Goal: Task Accomplishment & Management: Complete application form

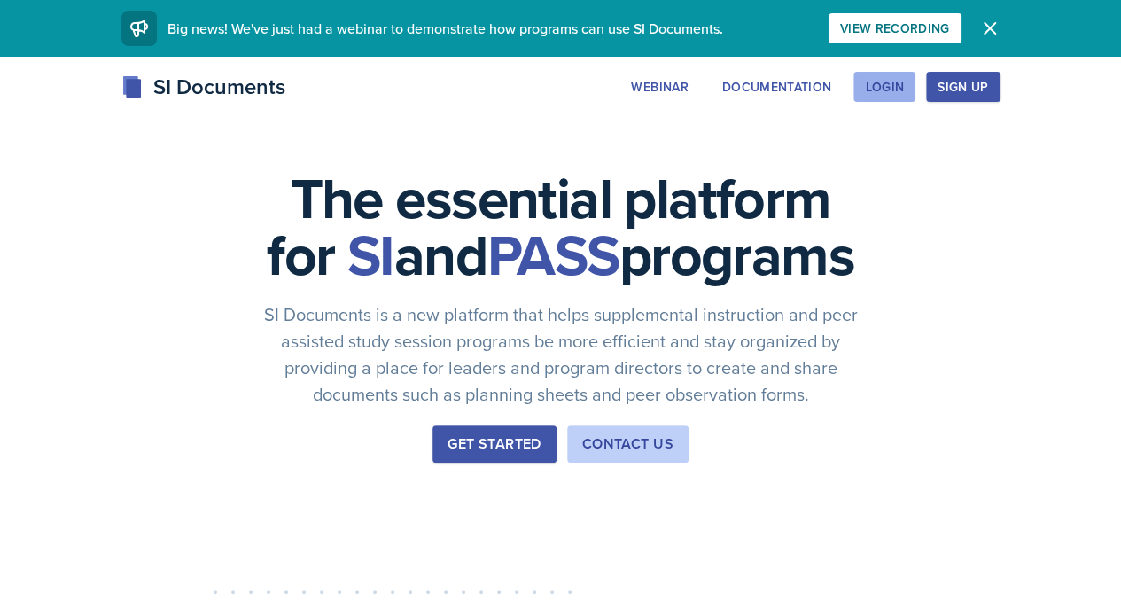
click at [904, 91] on div "Login" at bounding box center [884, 87] width 39 height 14
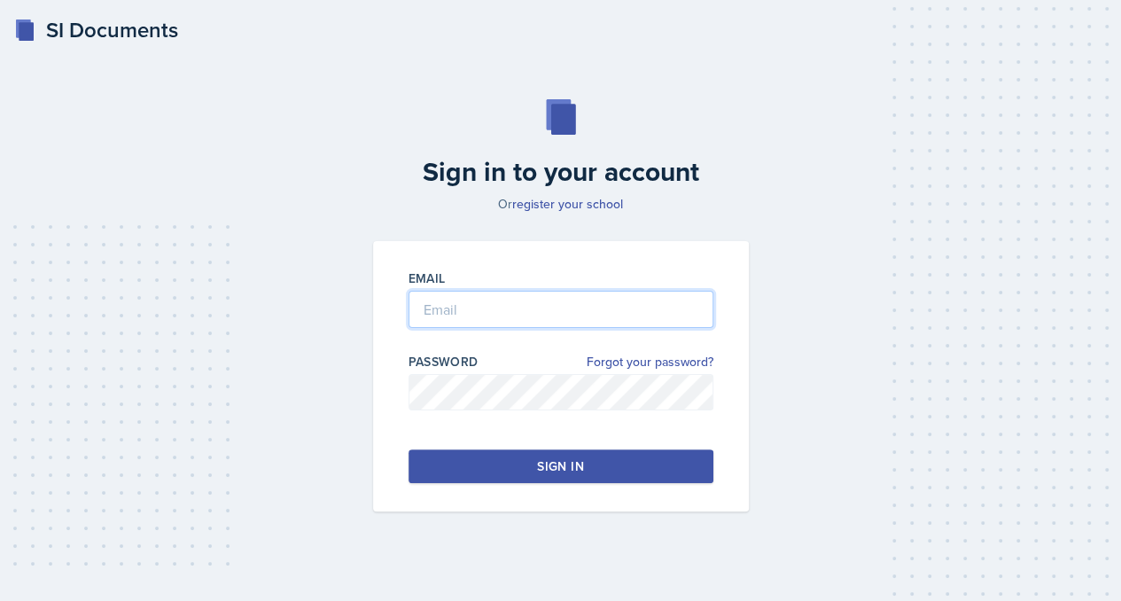
click at [546, 319] on input "email" at bounding box center [560, 309] width 305 height 37
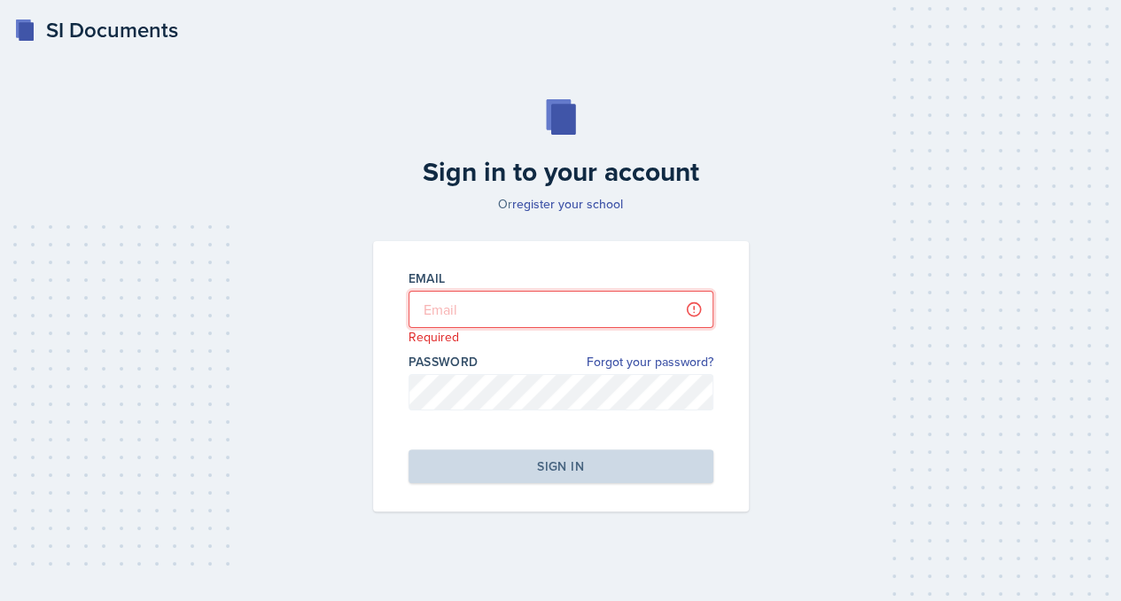
type input "[EMAIL_ADDRESS][DOMAIN_NAME]"
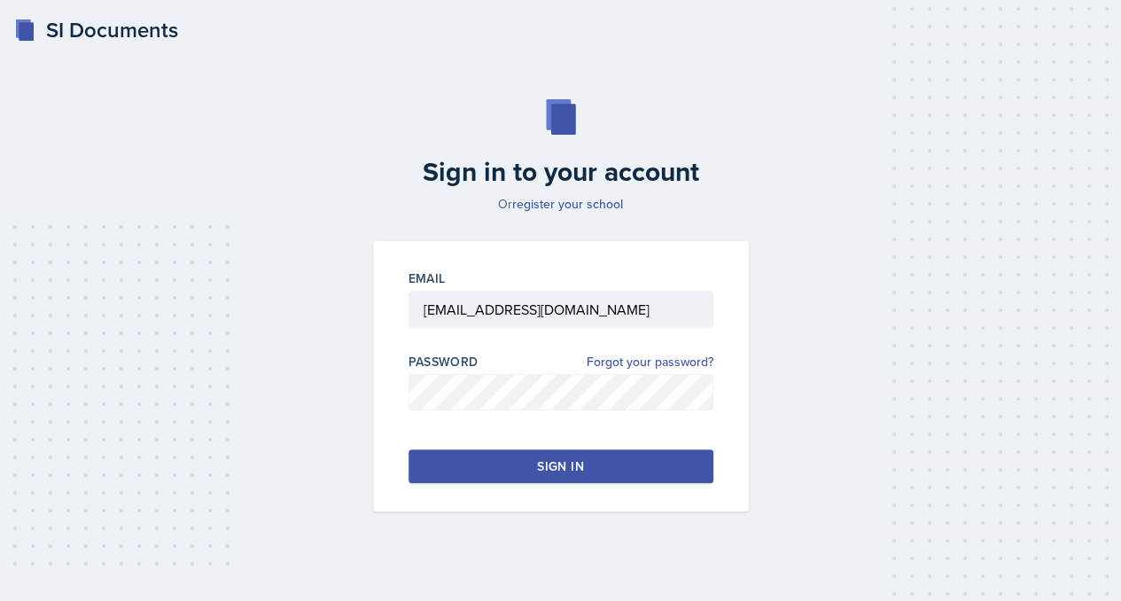
click at [552, 478] on button "Sign in" at bounding box center [560, 466] width 305 height 34
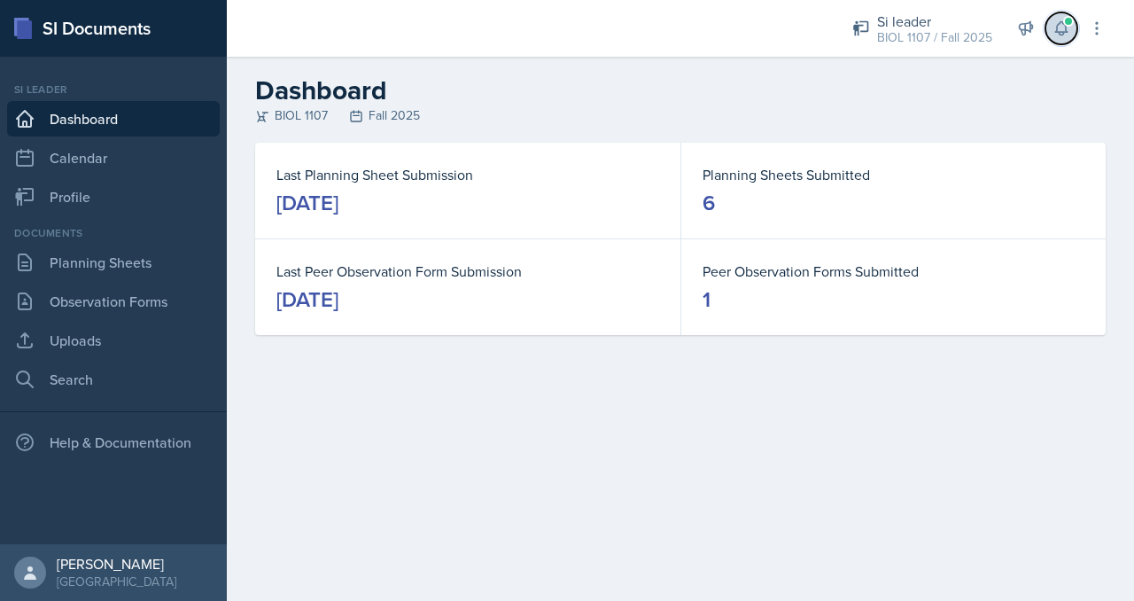
click at [1058, 23] on icon at bounding box center [1062, 28] width 18 height 18
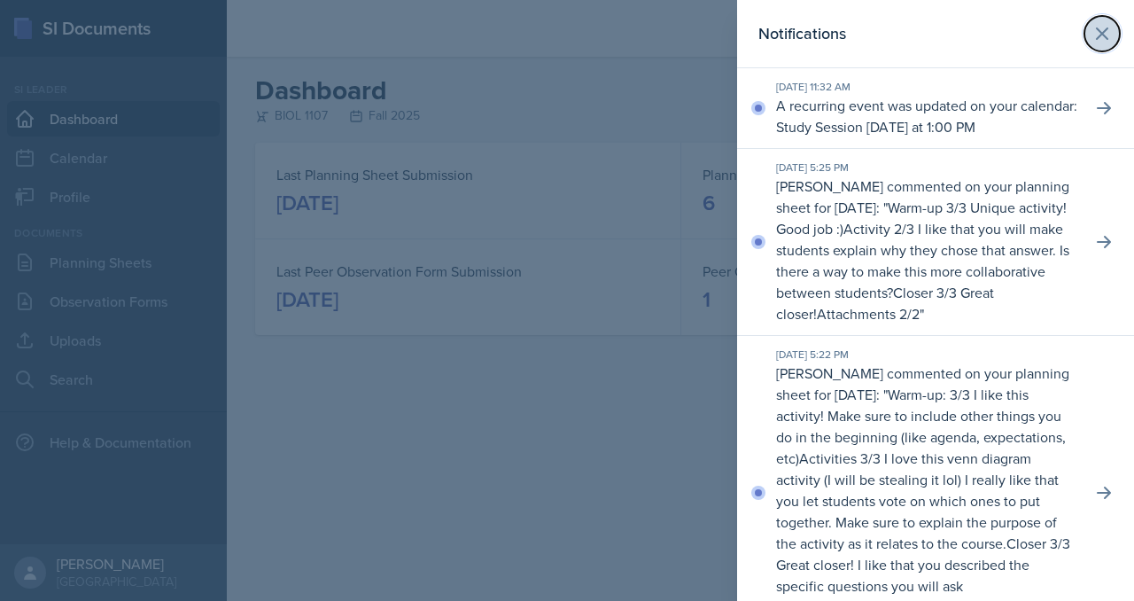
click at [1084, 26] on button at bounding box center [1101, 33] width 35 height 35
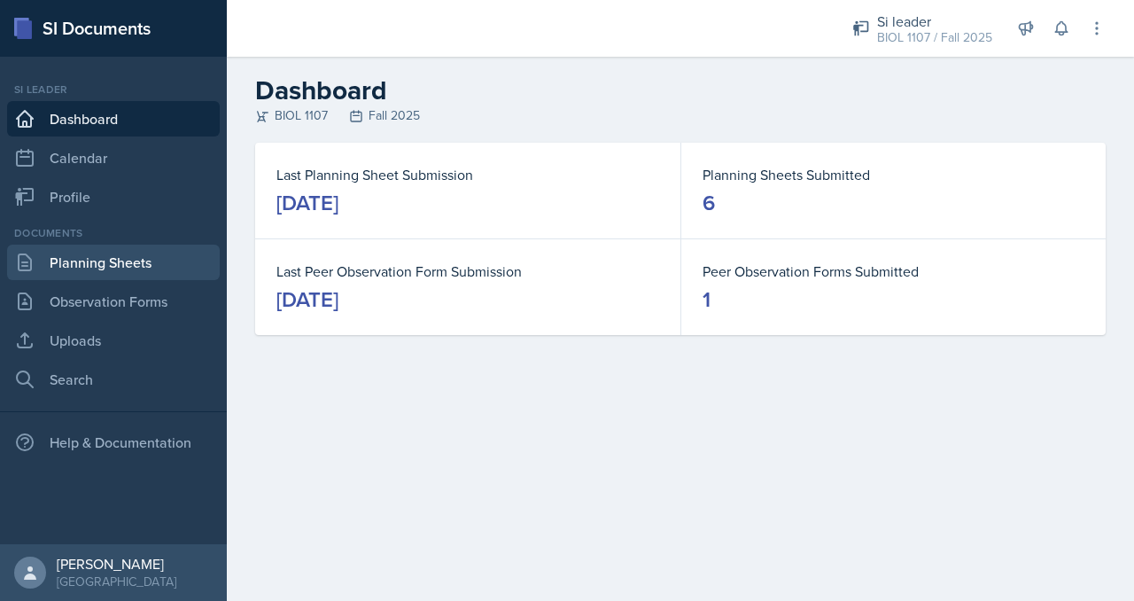
click at [136, 266] on link "Planning Sheets" at bounding box center [113, 262] width 213 height 35
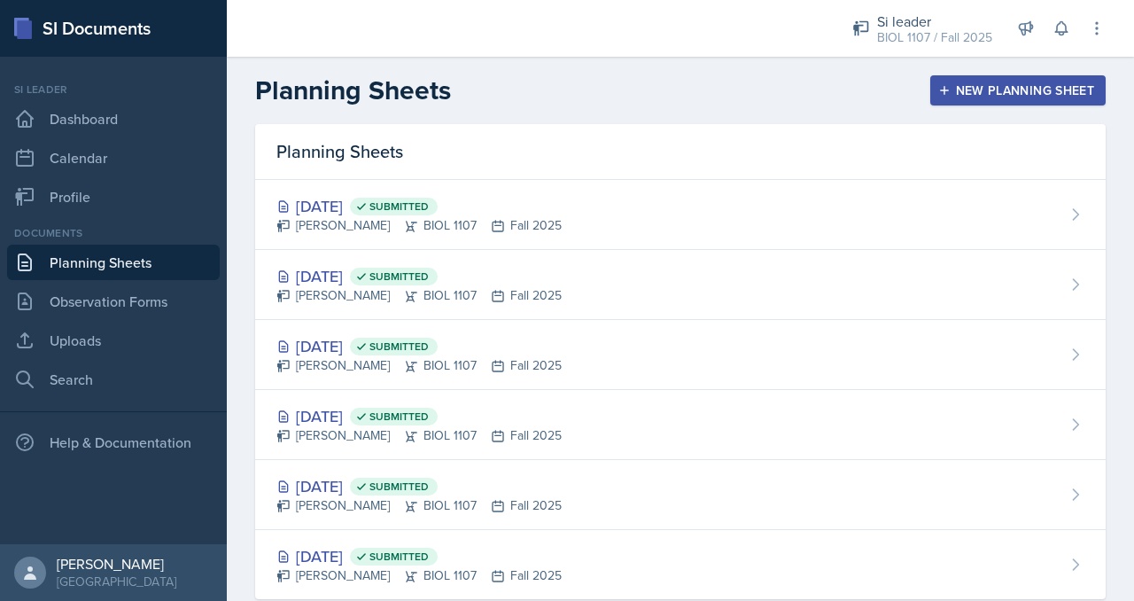
click at [973, 104] on button "New Planning Sheet" at bounding box center [1017, 90] width 175 height 30
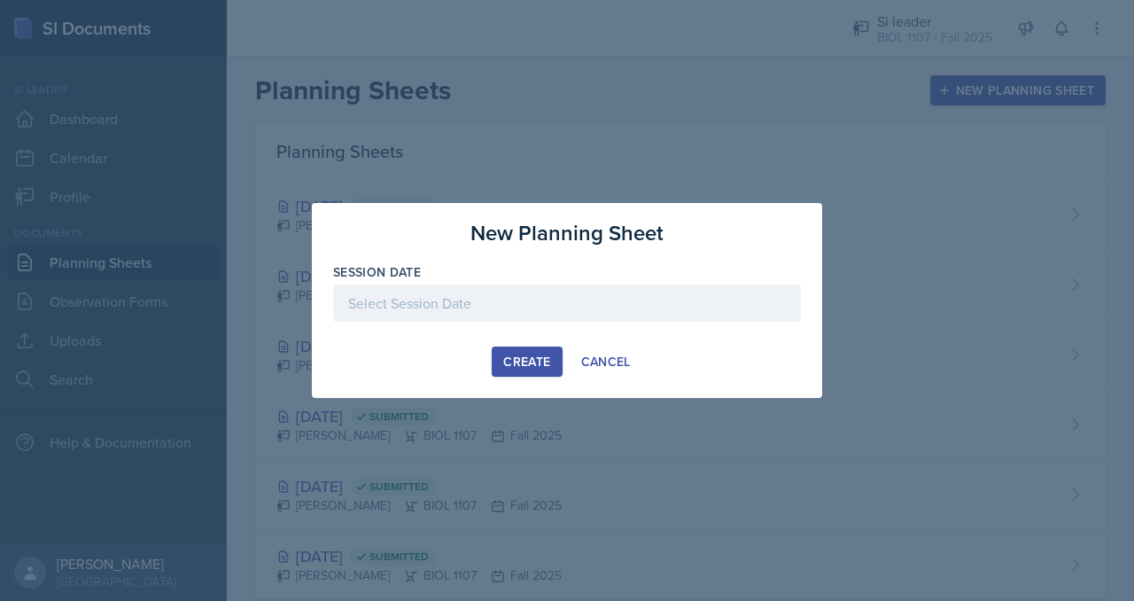
click at [533, 289] on div at bounding box center [567, 302] width 468 height 37
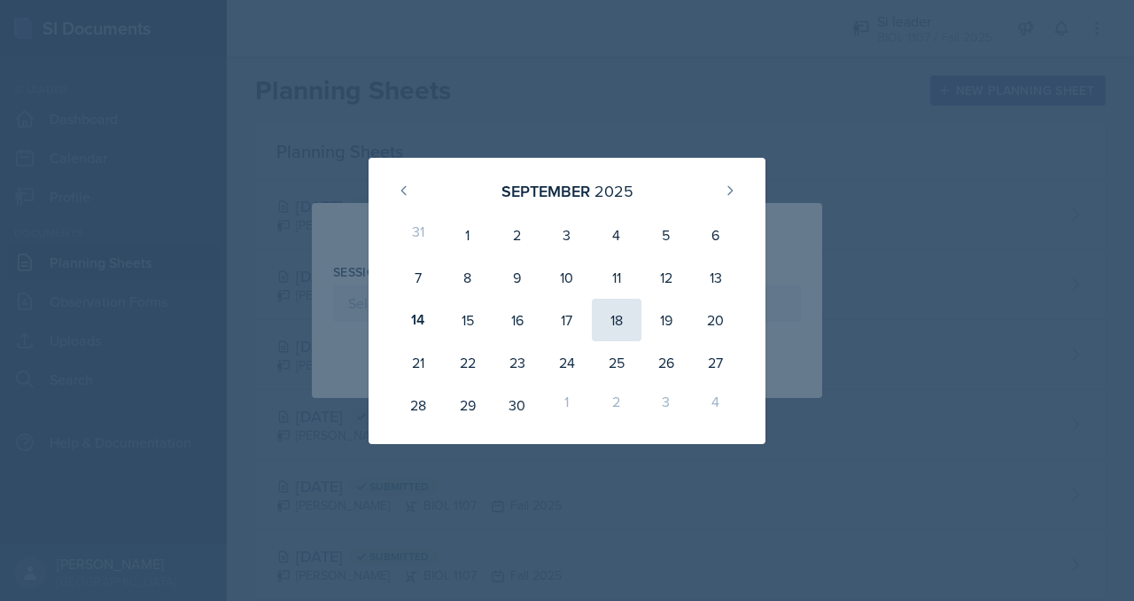
click at [611, 307] on div "18" at bounding box center [617, 320] width 50 height 43
type input "[DATE]"
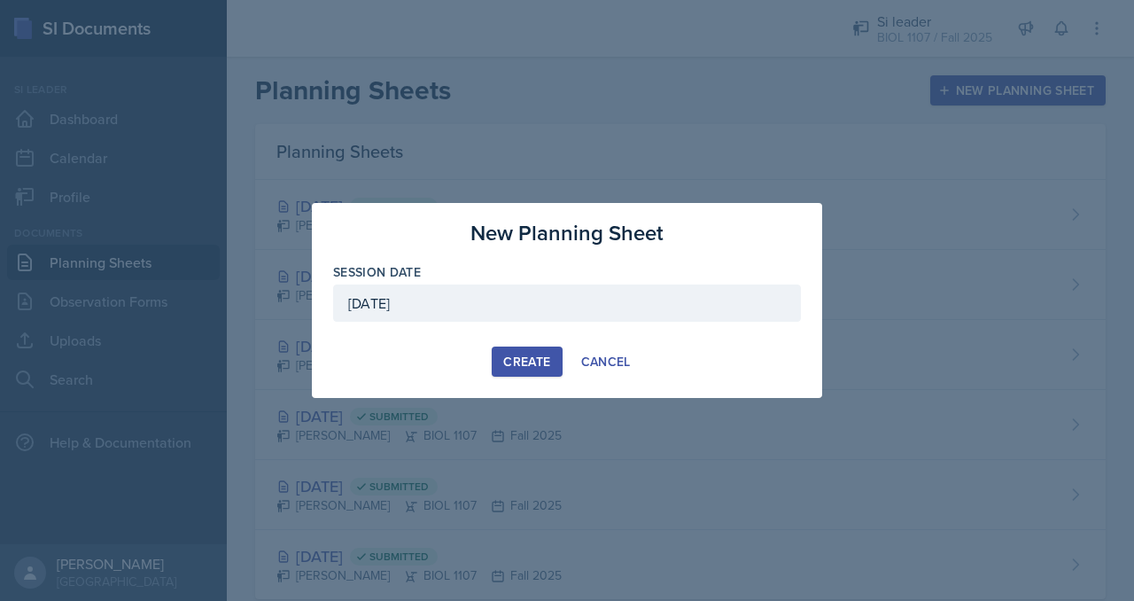
click at [514, 343] on div "New Planning Sheet Session Date [DATE] [DATE] 31 1 2 3 4 5 6 7 8 9 10 11 12 13 …" at bounding box center [567, 300] width 510 height 195
click at [526, 363] on div "Create" at bounding box center [526, 361] width 47 height 14
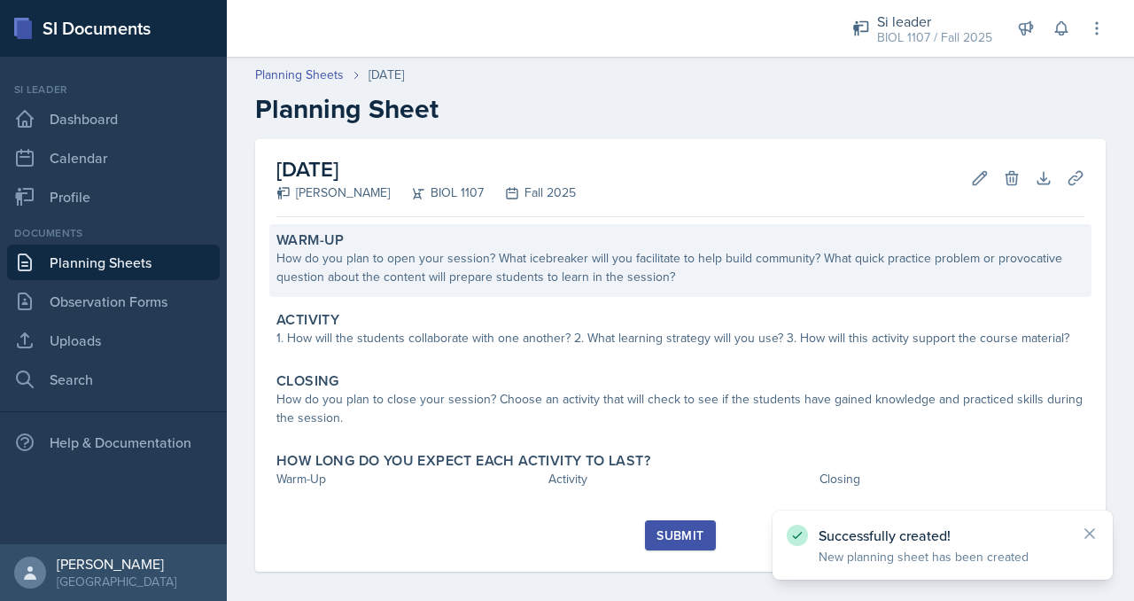
click at [584, 272] on div "How do you plan to open your session? What icebreaker will you facilitate to he…" at bounding box center [680, 267] width 808 height 37
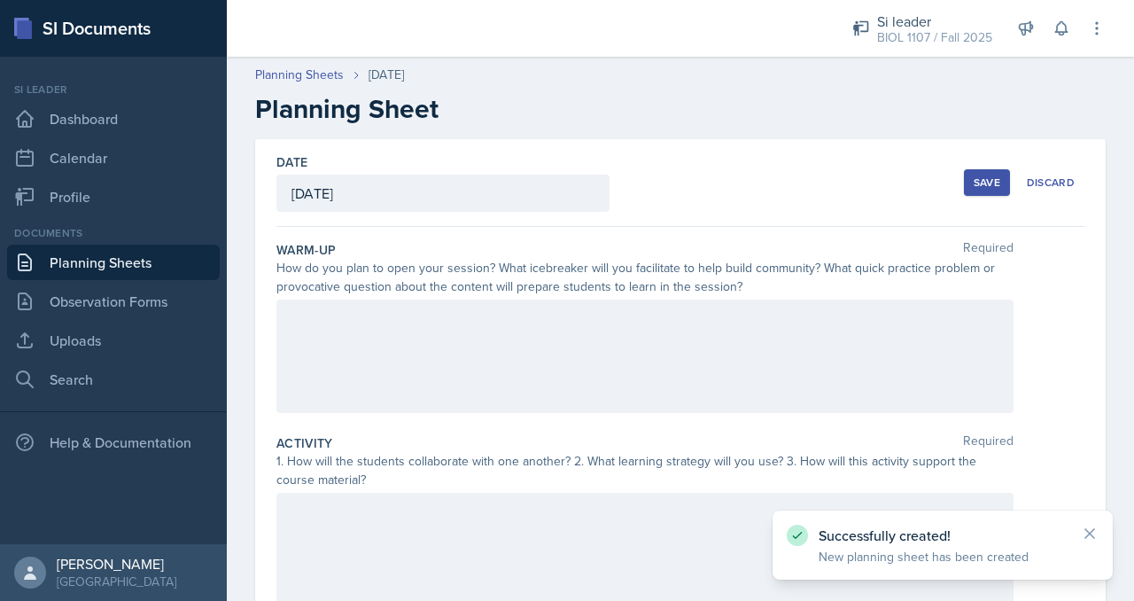
click at [527, 368] on div at bounding box center [644, 355] width 737 height 113
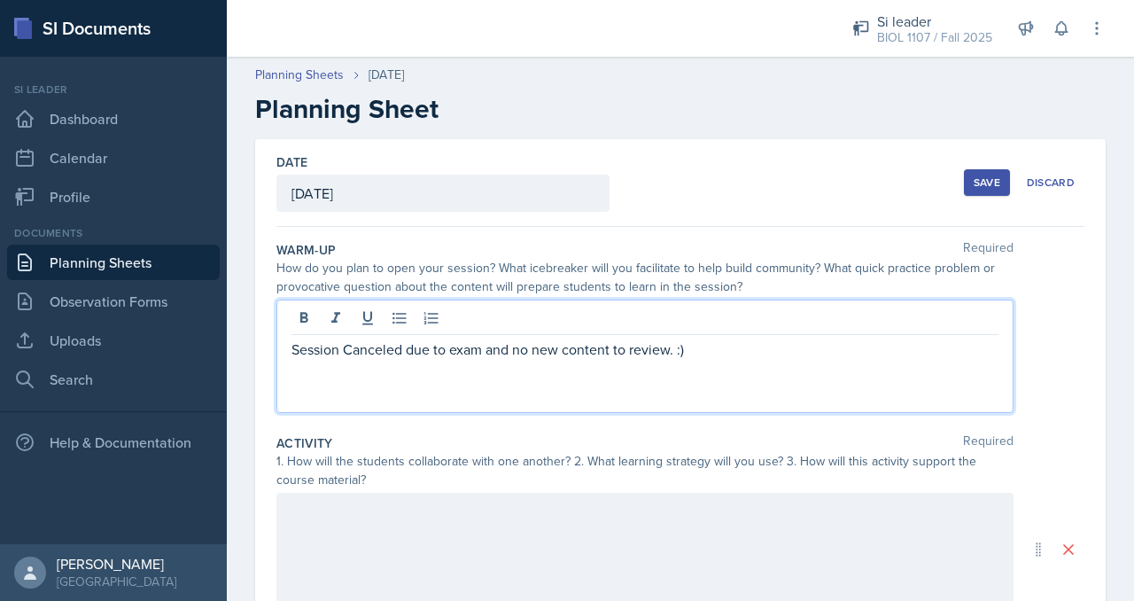
click at [672, 352] on p "Session Canceled due to exam and no new content to review. :)" at bounding box center [644, 348] width 707 height 21
click at [603, 357] on p "Session Canceled due to exam and no new content to review :)" at bounding box center [644, 348] width 707 height 21
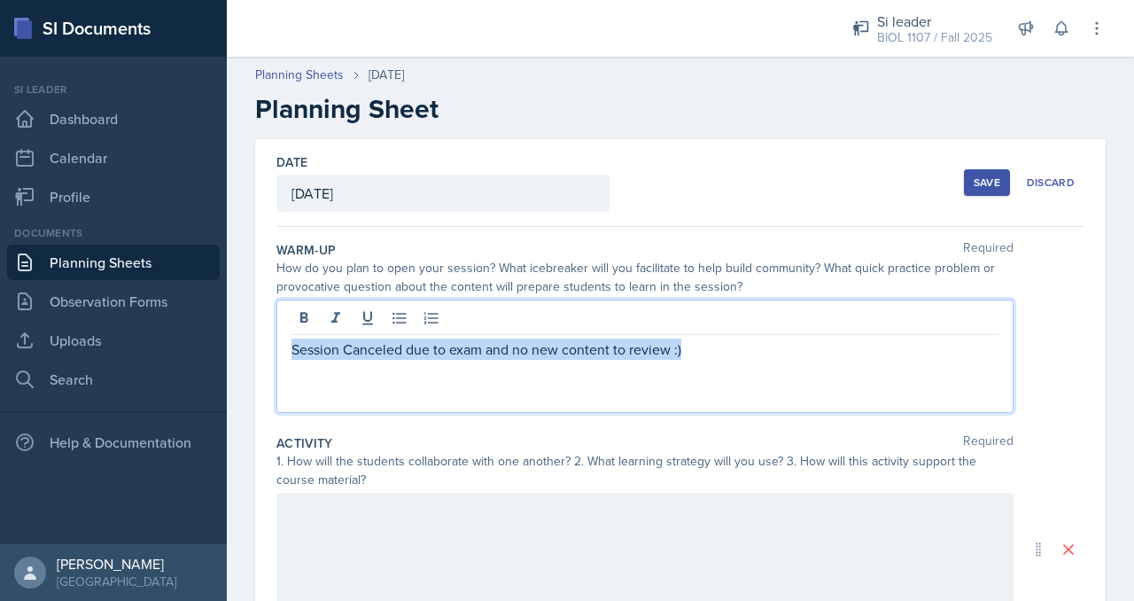
click at [603, 357] on p "Session Canceled due to exam and no new content to review :)" at bounding box center [644, 348] width 707 height 21
copy p "Session Canceled due to exam and no new content to review :)"
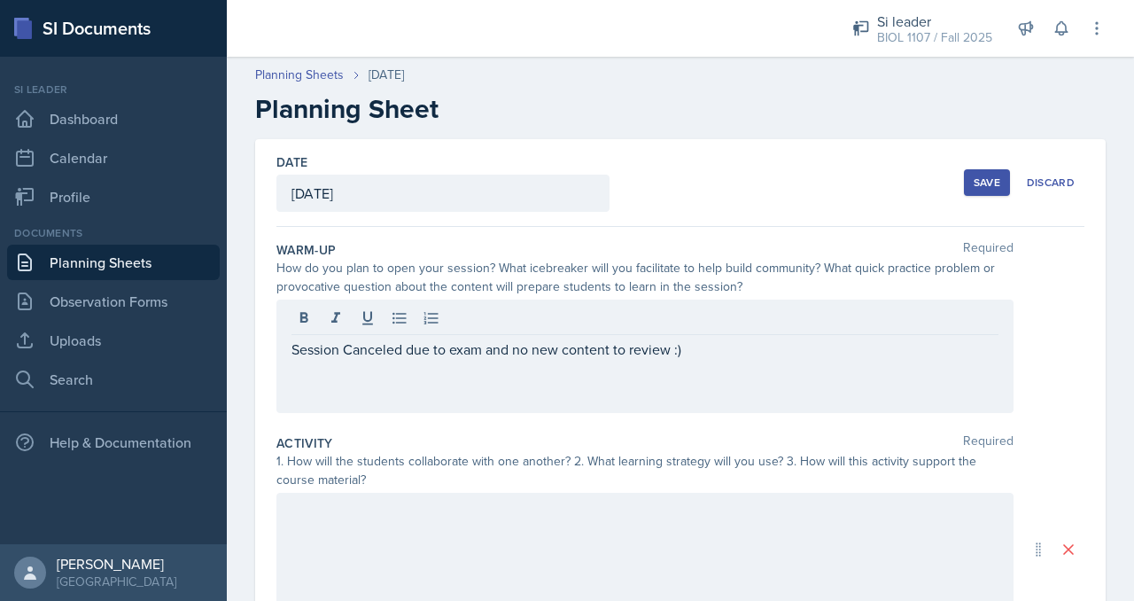
click at [639, 571] on div at bounding box center [644, 549] width 737 height 113
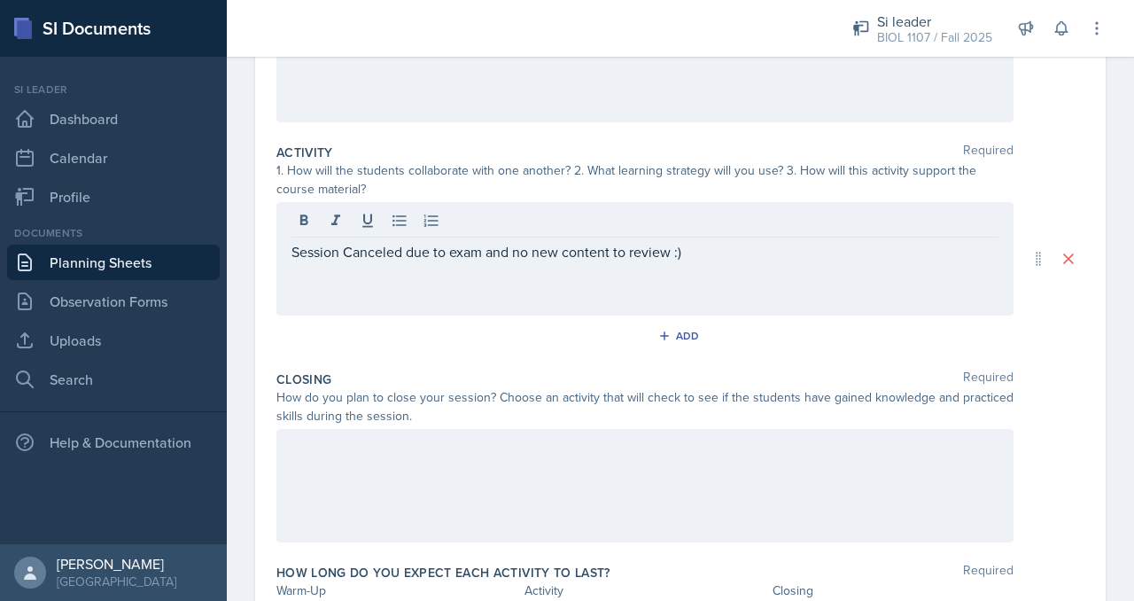
click at [666, 460] on div at bounding box center [644, 485] width 737 height 113
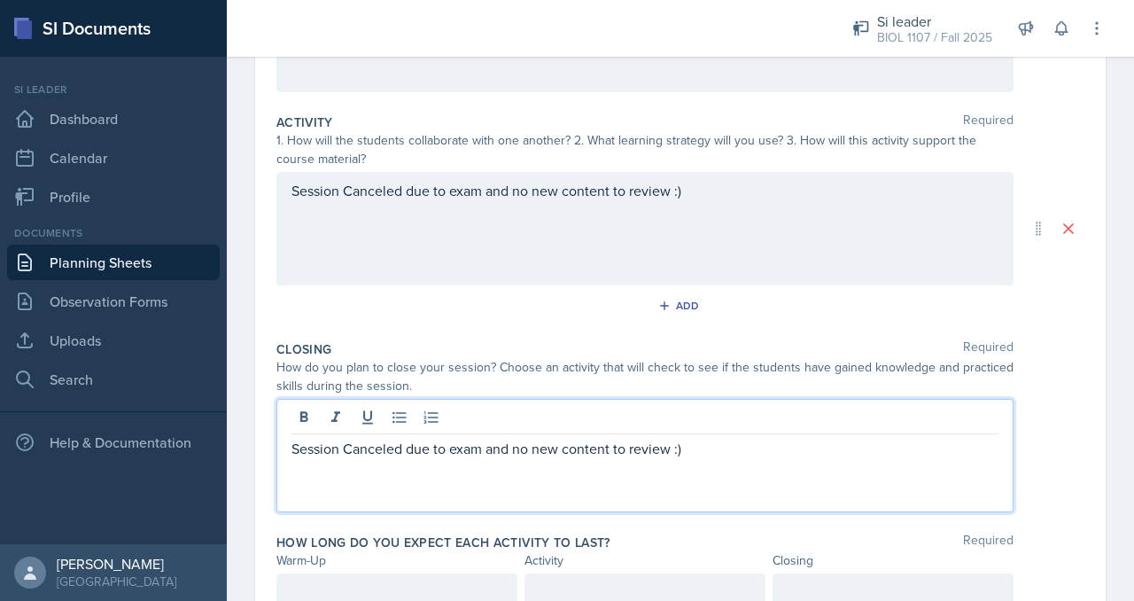
scroll to position [399, 0]
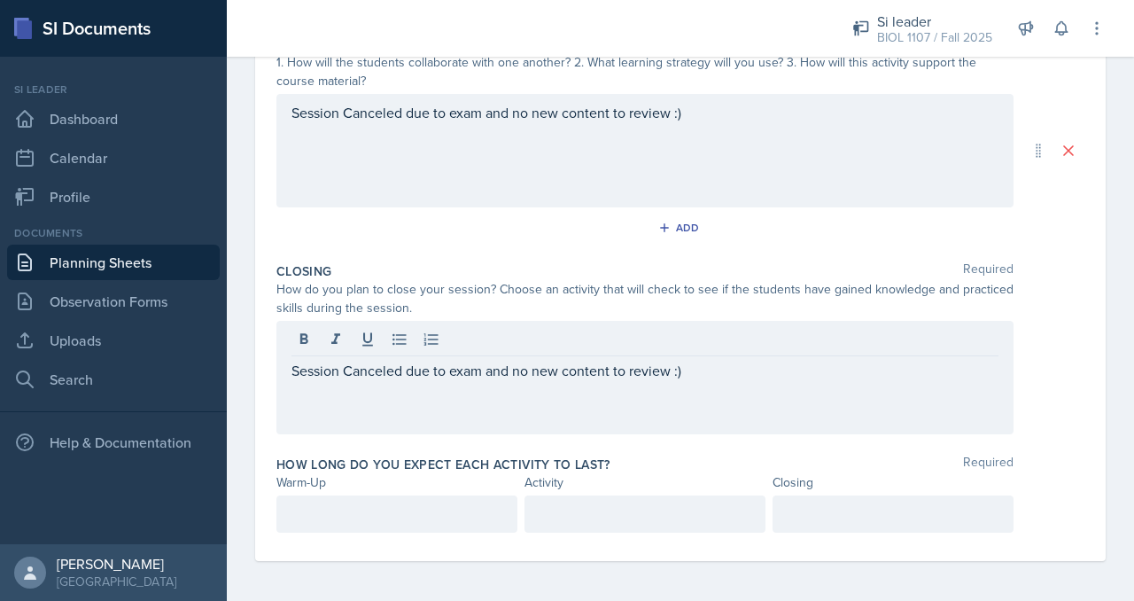
click at [454, 528] on div at bounding box center [396, 513] width 241 height 37
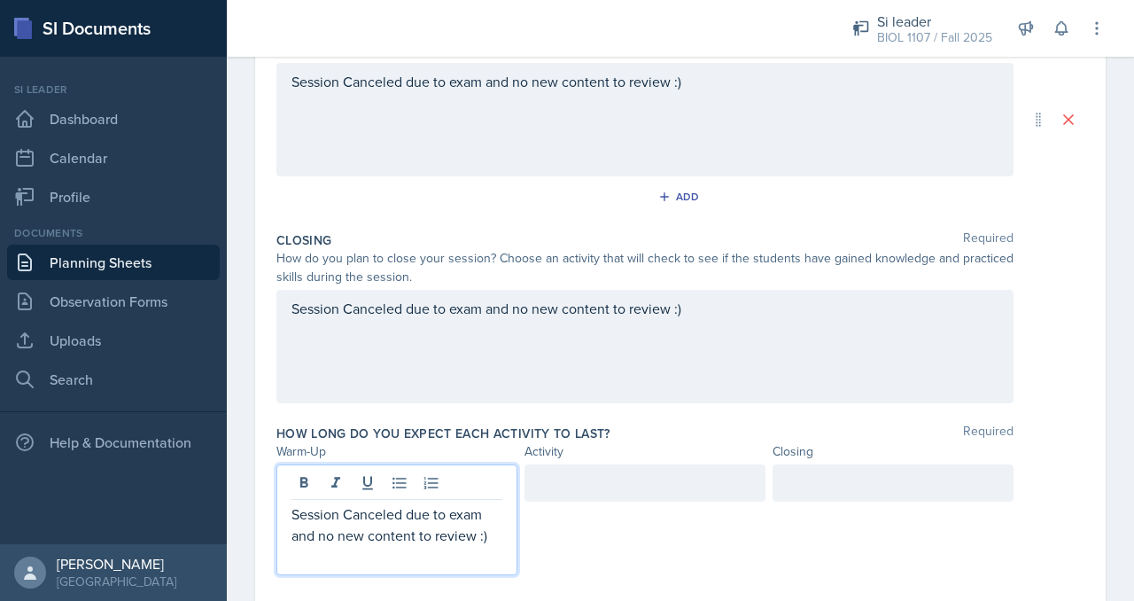
click at [585, 492] on div at bounding box center [644, 482] width 241 height 37
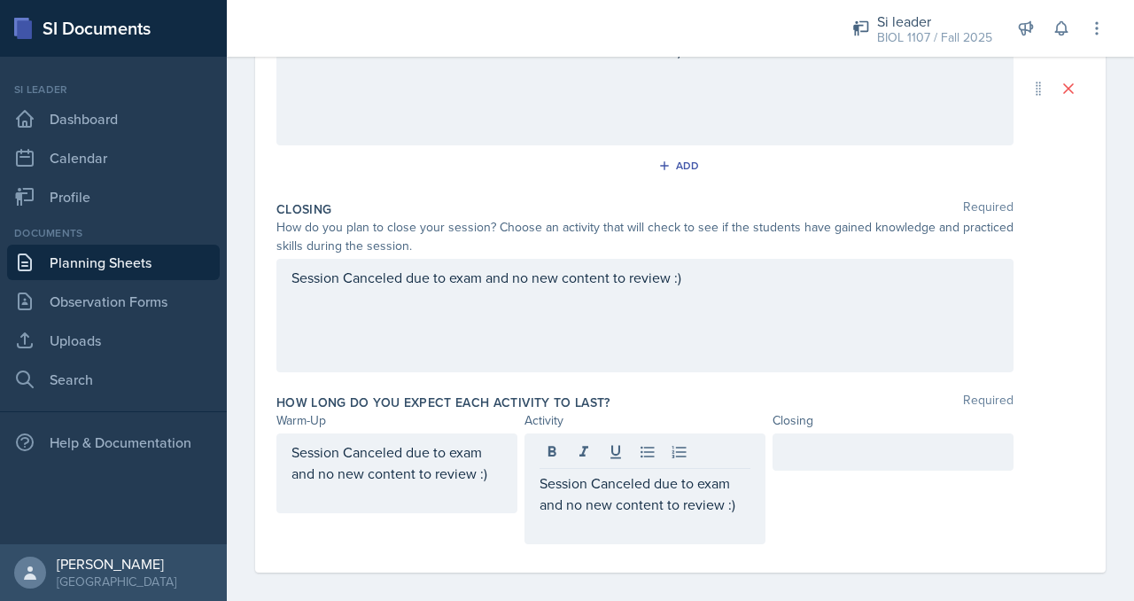
click at [804, 462] on div at bounding box center [893, 451] width 241 height 37
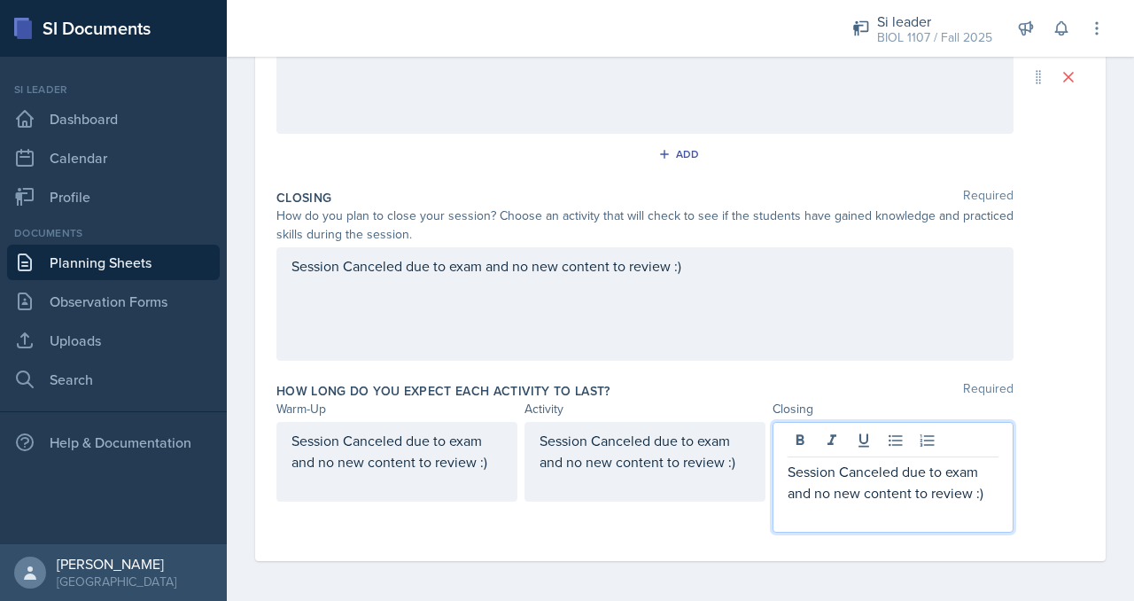
scroll to position [0, 0]
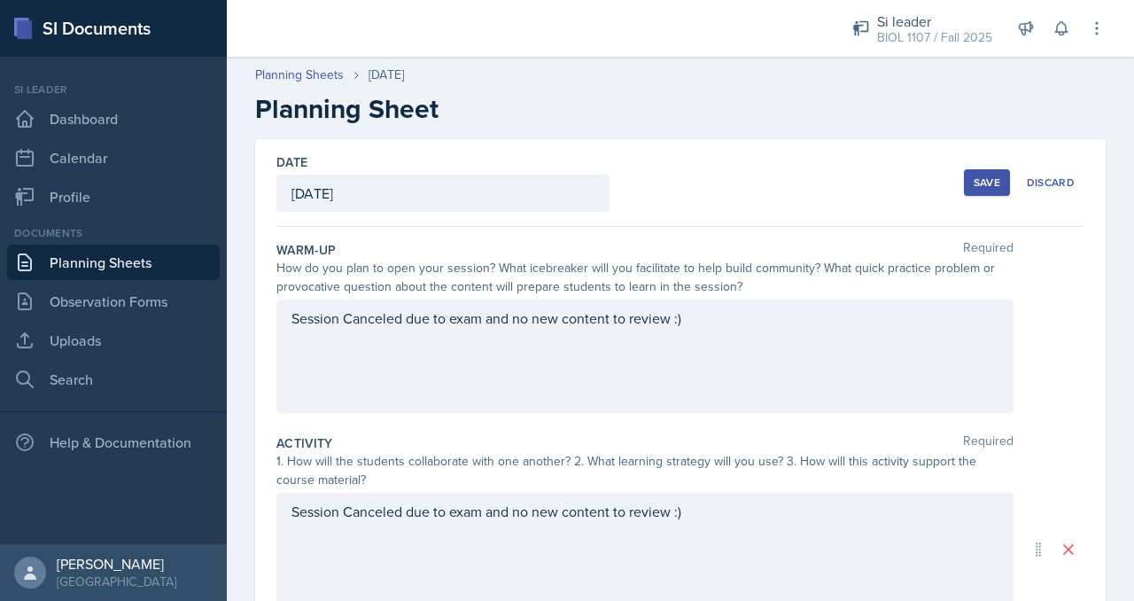
click at [980, 177] on div "Save" at bounding box center [987, 182] width 27 height 14
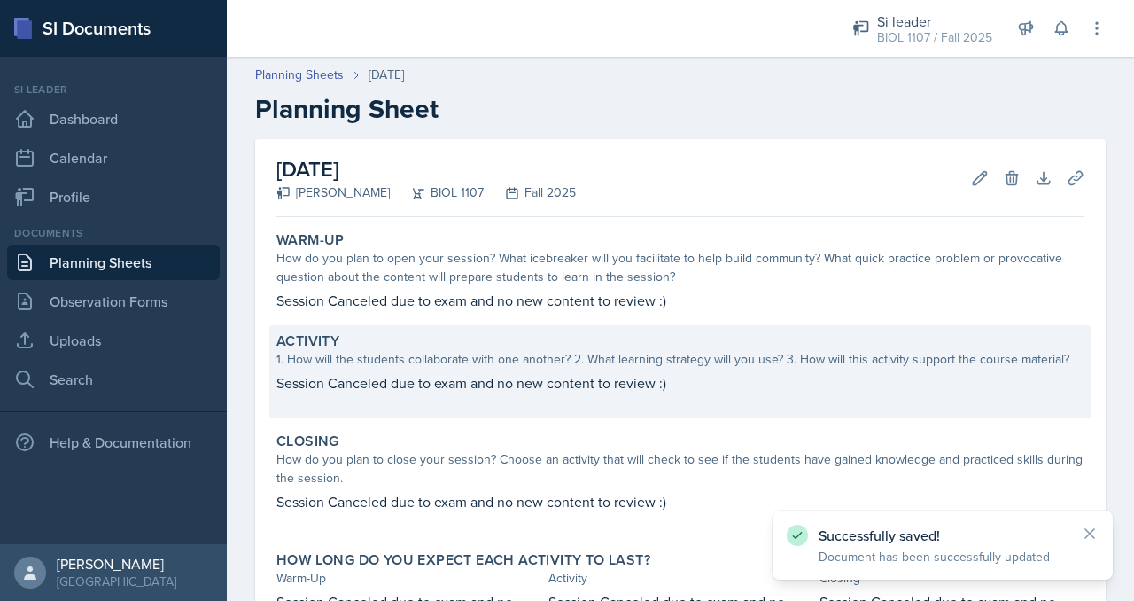
scroll to position [172, 0]
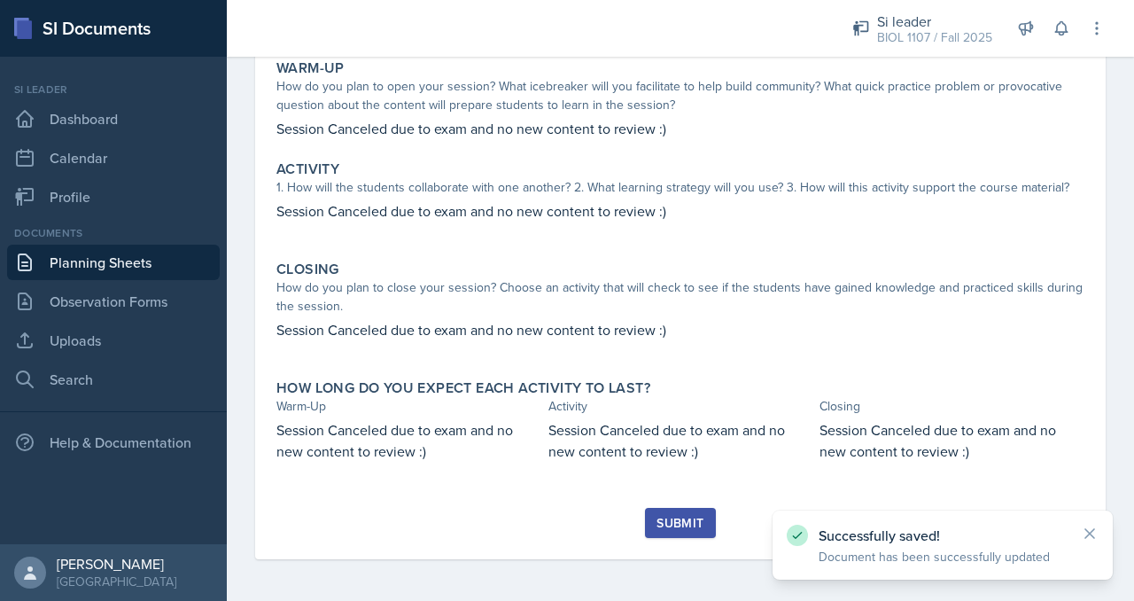
click at [682, 517] on div "Submit" at bounding box center [680, 523] width 47 height 14
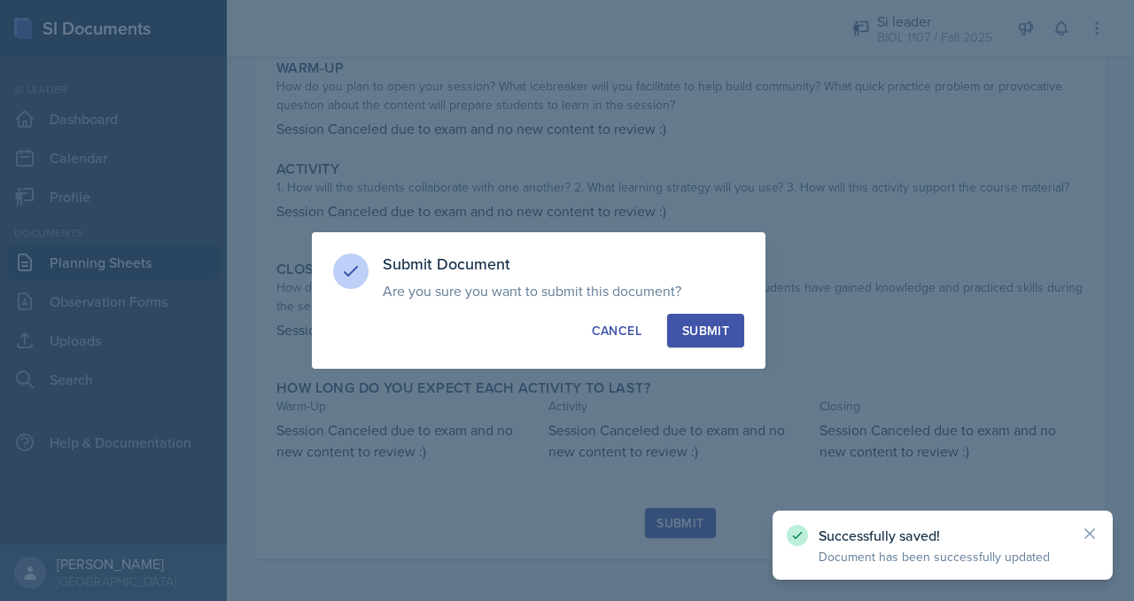
click at [690, 346] on div "Submit Document Are you sure you want to submit this document? This document wi…" at bounding box center [539, 300] width 454 height 136
click at [686, 320] on button "Submit" at bounding box center [705, 331] width 77 height 34
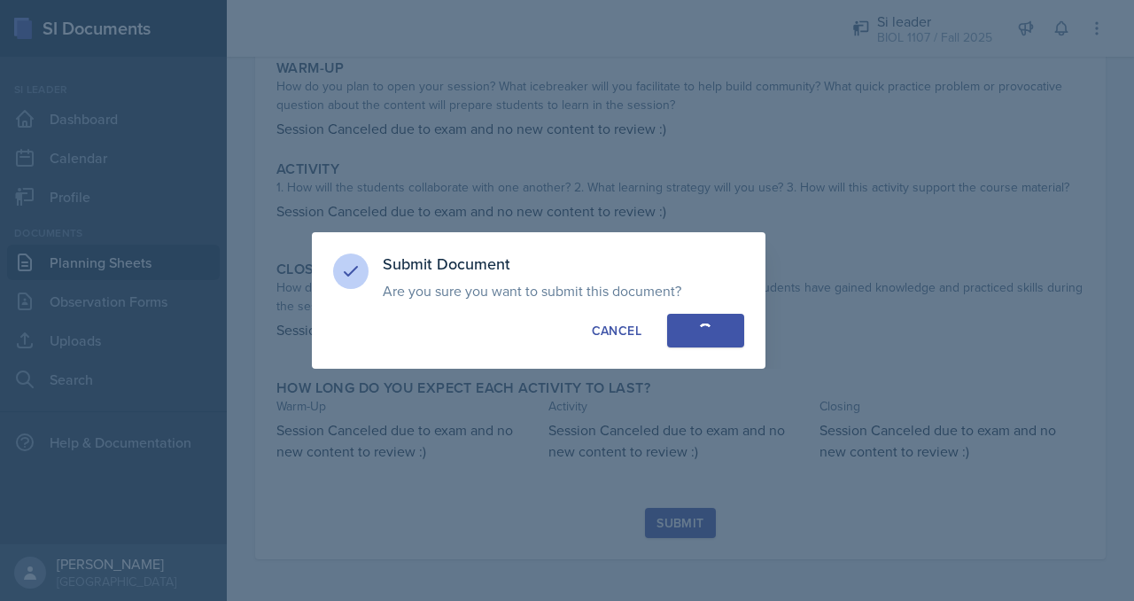
scroll to position [120, 0]
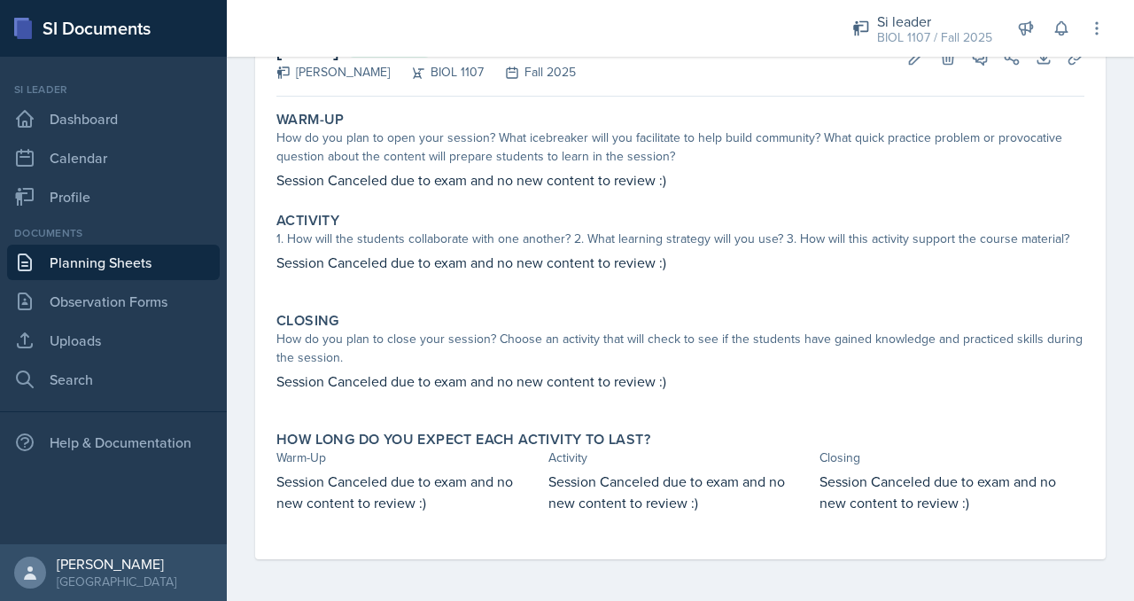
click at [129, 267] on link "Planning Sheets" at bounding box center [113, 262] width 213 height 35
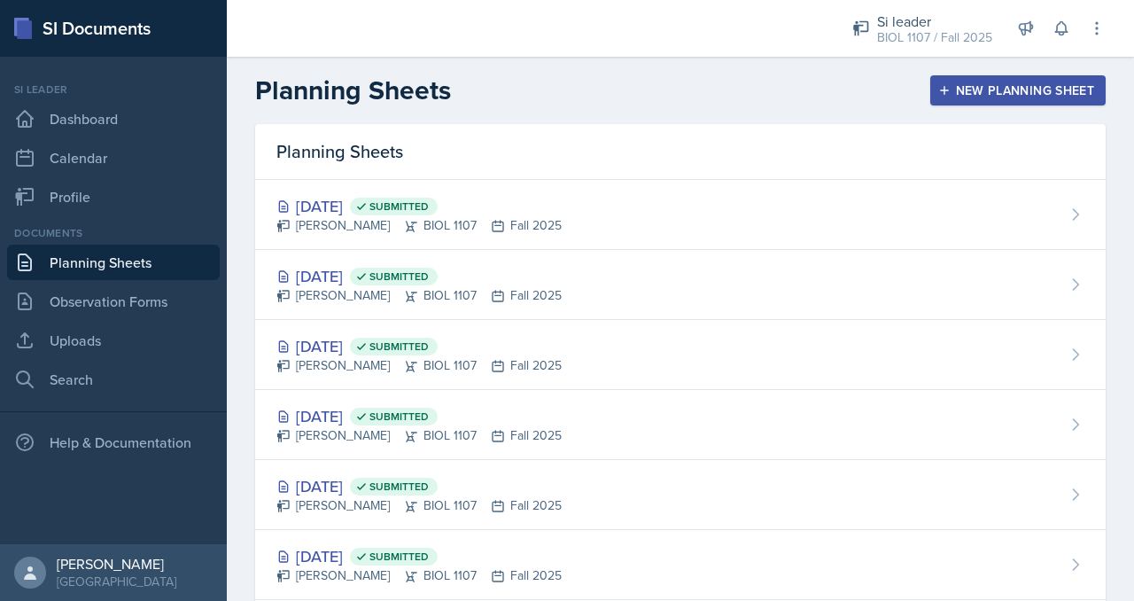
click at [939, 104] on button "New Planning Sheet" at bounding box center [1017, 90] width 175 height 30
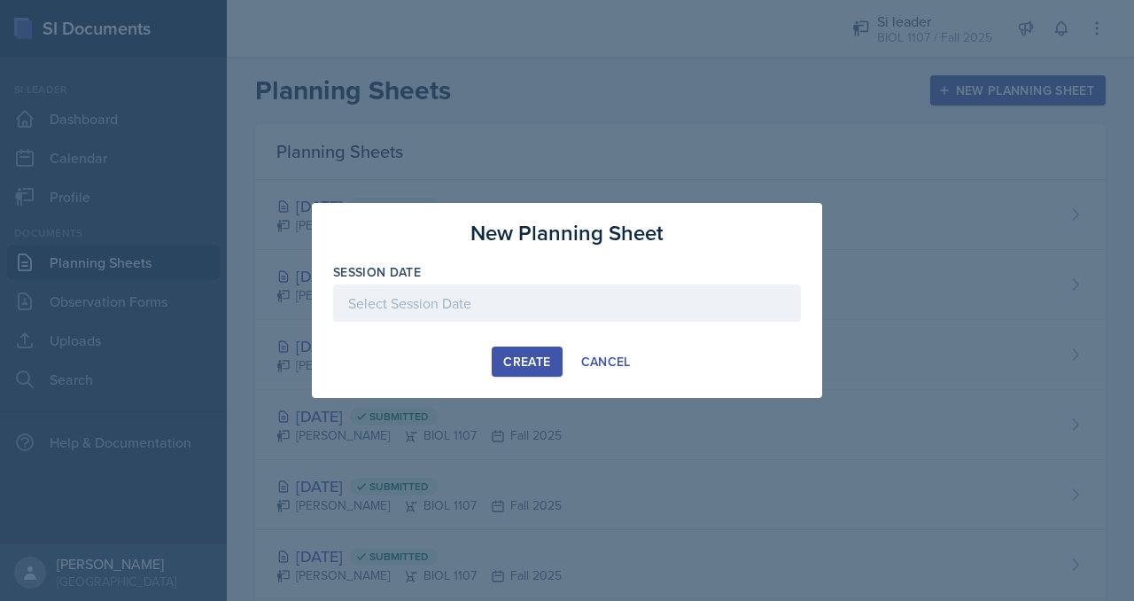
click at [939, 104] on div at bounding box center [567, 300] width 1134 height 601
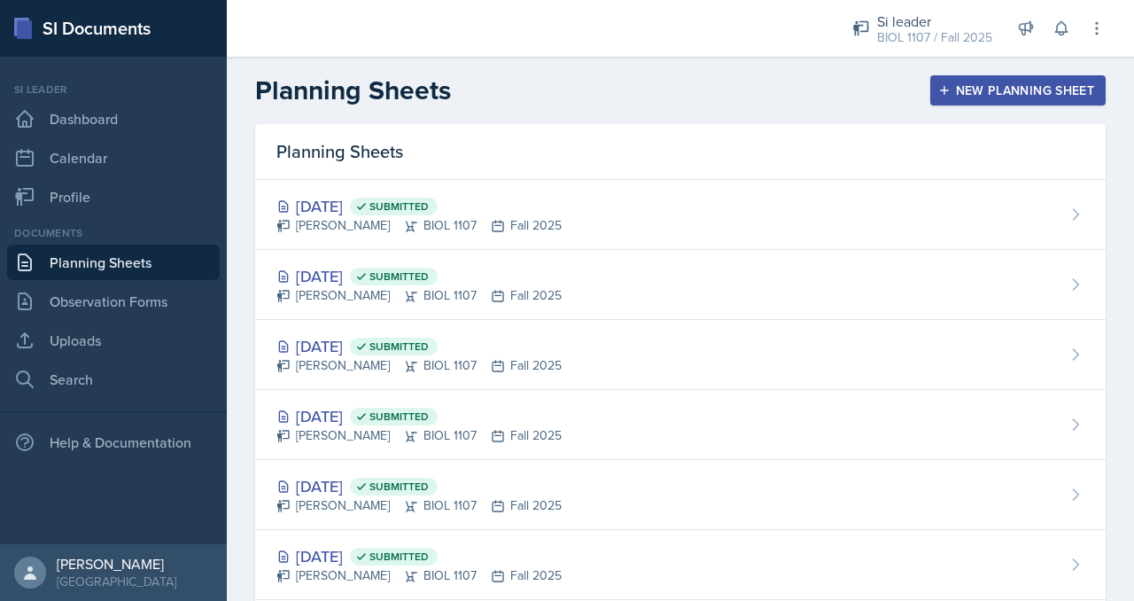
click at [965, 74] on div "Planning Sheets New Planning Sheet" at bounding box center [680, 90] width 907 height 32
click at [965, 94] on div "New Planning Sheet" at bounding box center [1018, 90] width 152 height 14
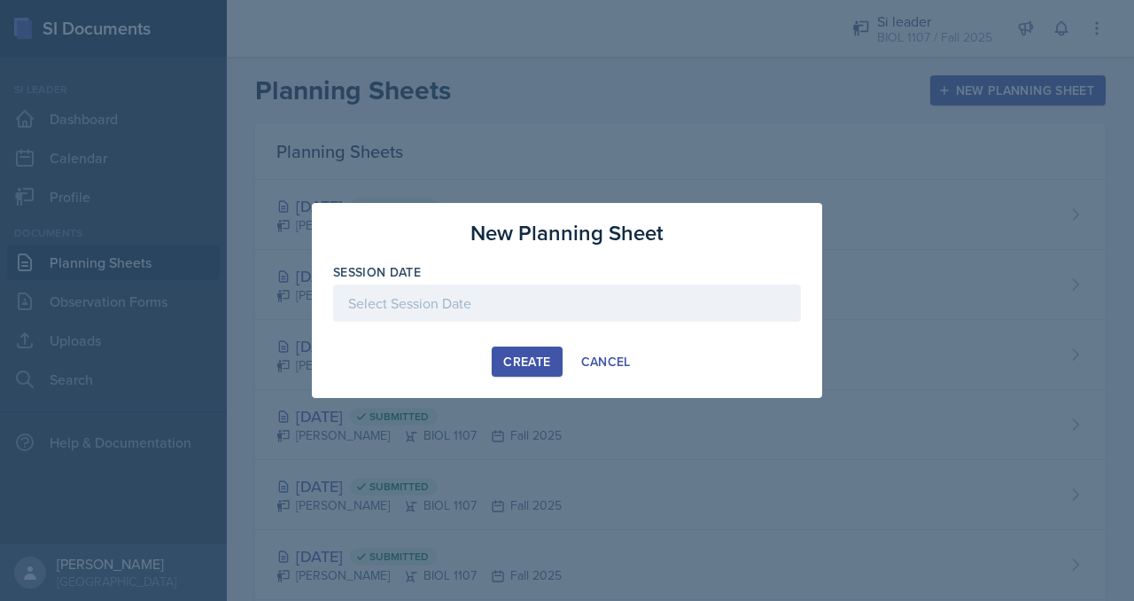
click at [491, 313] on div at bounding box center [567, 302] width 468 height 37
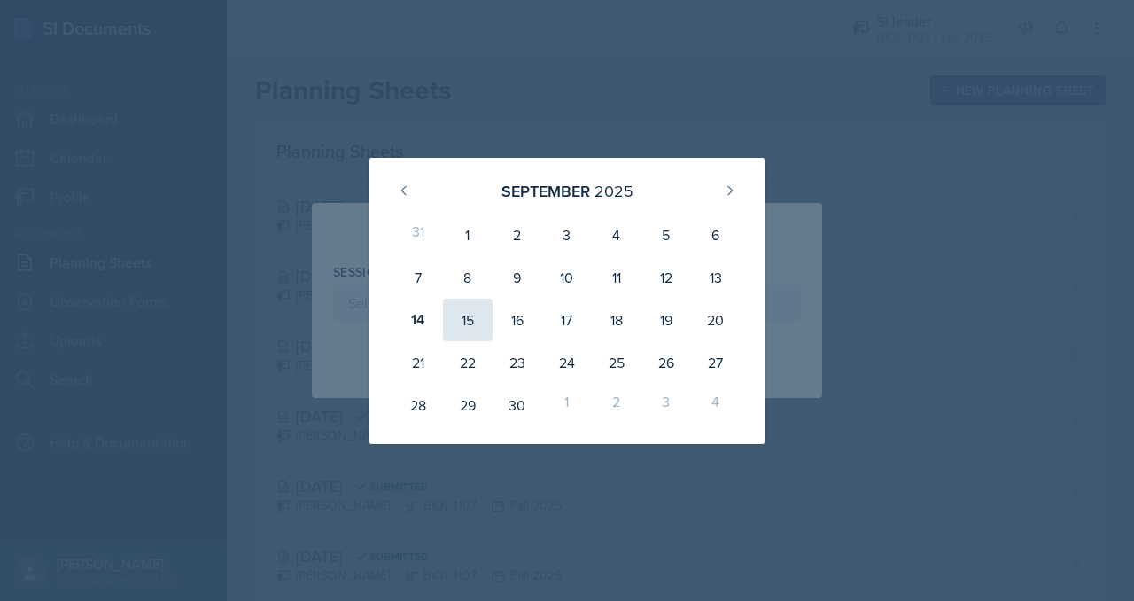
click at [469, 319] on div "15" at bounding box center [468, 320] width 50 height 43
type input "[DATE]"
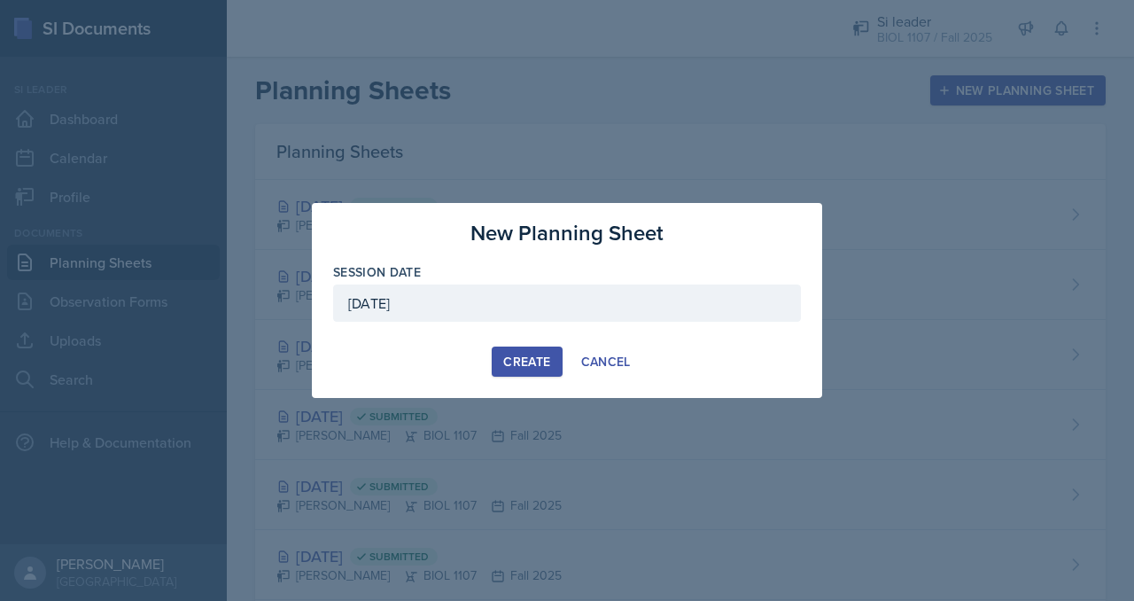
click at [533, 365] on div "Create" at bounding box center [526, 361] width 47 height 14
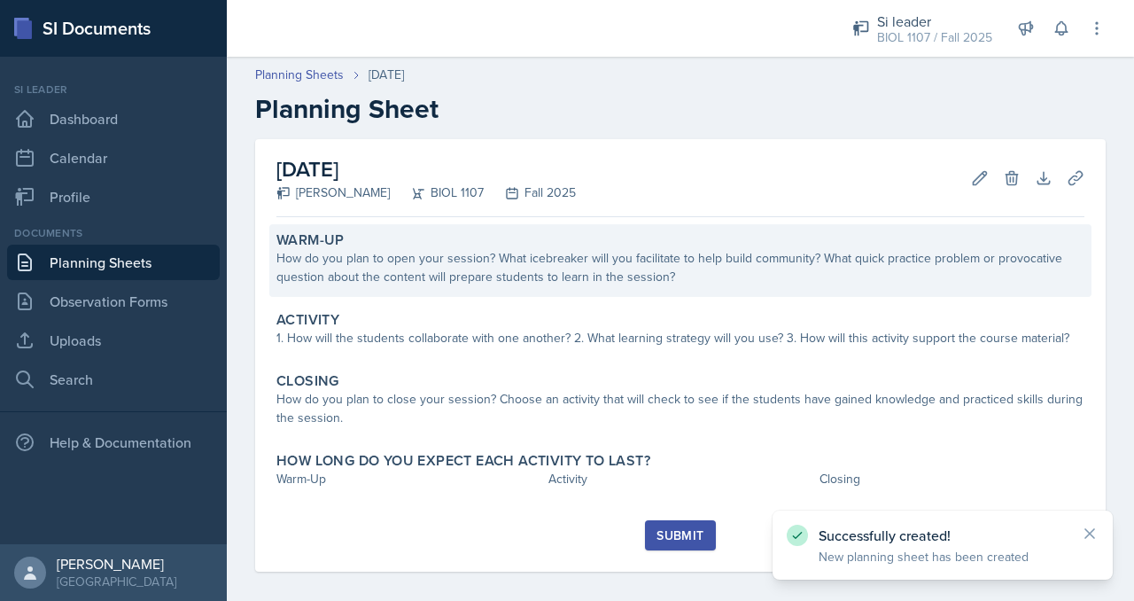
click at [381, 269] on div "How do you plan to open your session? What icebreaker will you facilitate to he…" at bounding box center [680, 267] width 808 height 37
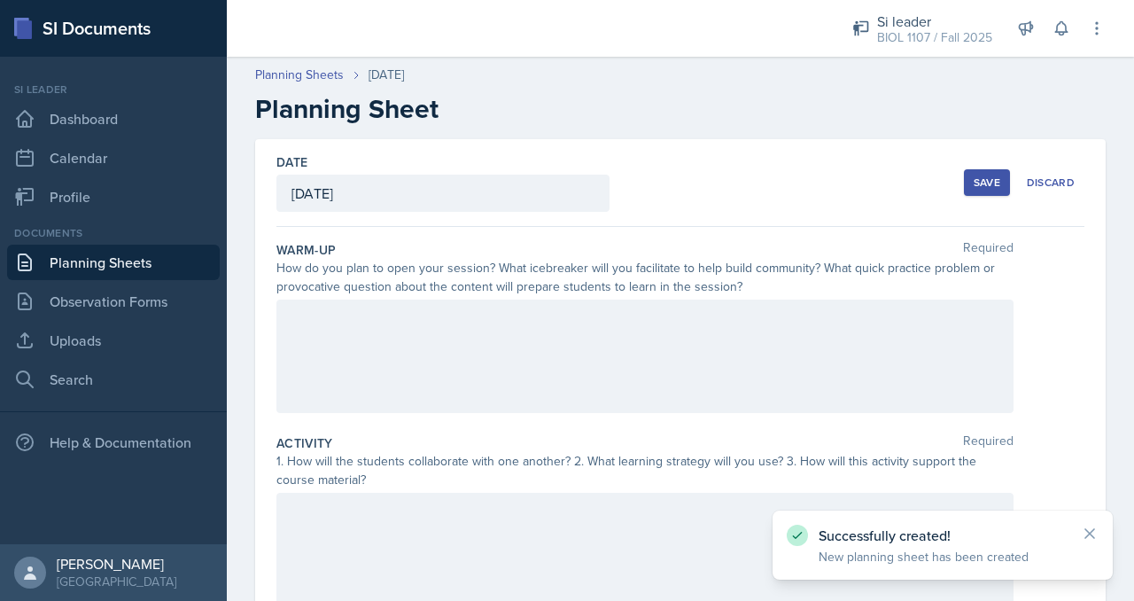
click at [503, 368] on div at bounding box center [644, 355] width 737 height 113
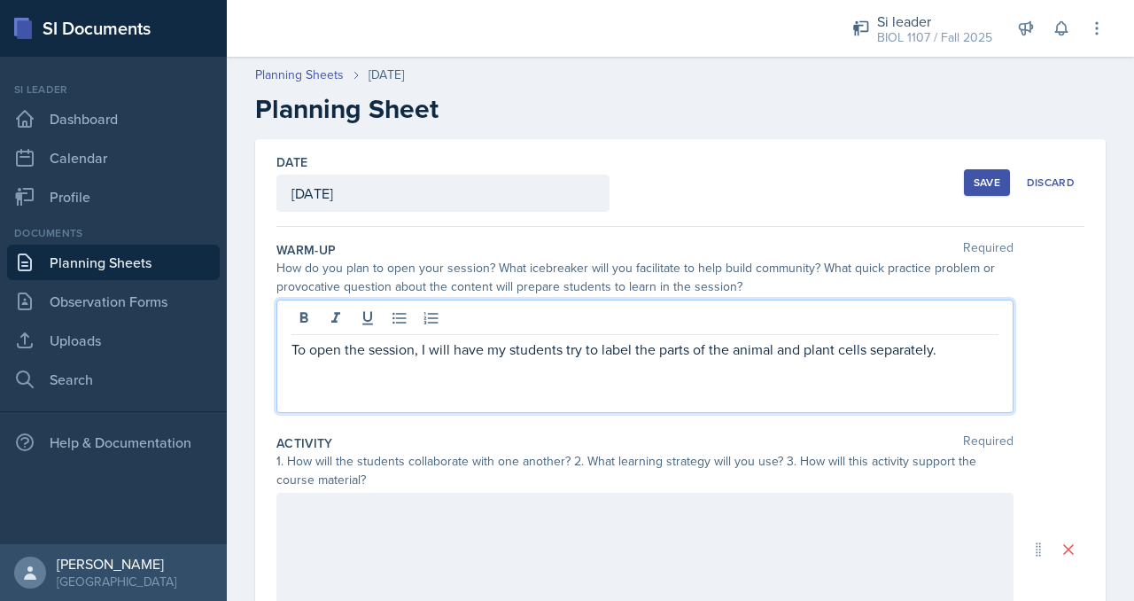
click at [863, 347] on p "To open the session, I will have my students try to label the parts of the anim…" at bounding box center [644, 348] width 707 height 21
click at [980, 354] on p "To open the session, I will have my students try to label the parts of the anim…" at bounding box center [644, 348] width 707 height 21
click at [870, 350] on p "To open the session, I will have my students try to label the parts of the anim…" at bounding box center [644, 348] width 707 height 21
click at [958, 342] on p "To open the session, I will have my students try to label the parts of the anim…" at bounding box center [644, 348] width 707 height 21
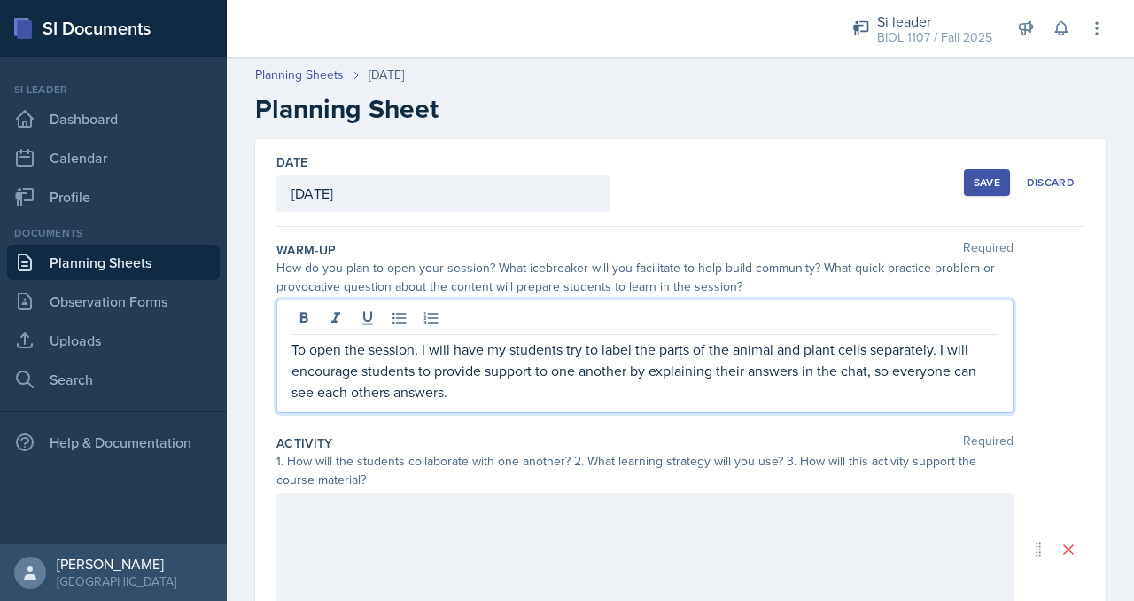
click at [386, 387] on p "To open the session, I will have my students try to label the parts of the anim…" at bounding box center [644, 370] width 707 height 64
click at [494, 389] on p "To open the session, I will have my students try to label the parts of the anim…" at bounding box center [644, 370] width 707 height 64
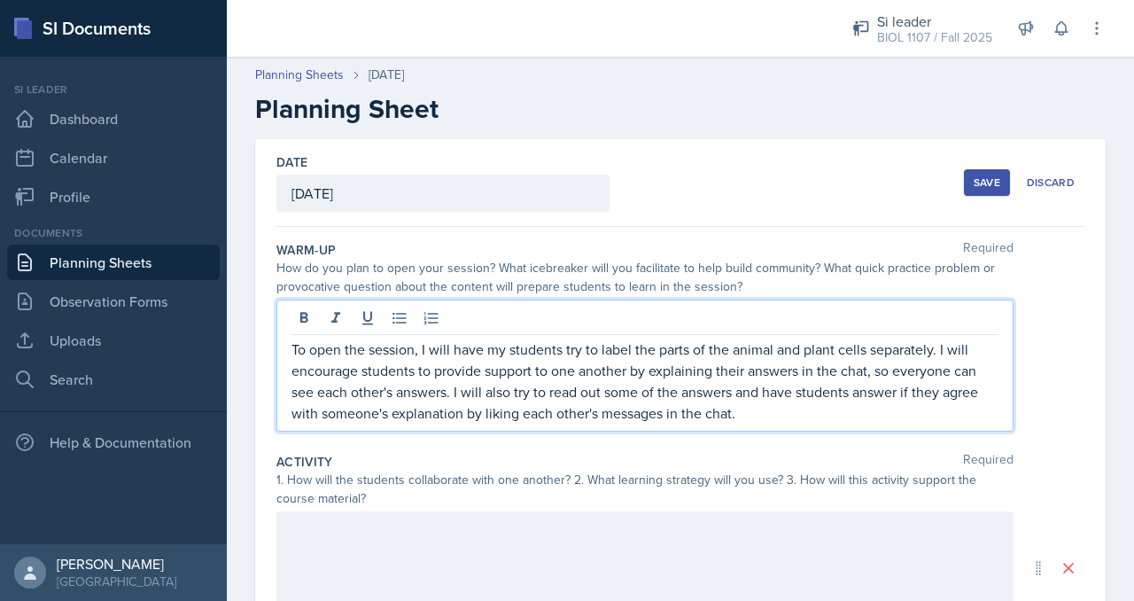
click at [806, 414] on p "To open the session, I will have my students try to label the parts of the anim…" at bounding box center [644, 380] width 707 height 85
click at [941, 393] on p "To open the session, I will have my students try to label the parts of the anim…" at bounding box center [644, 380] width 707 height 85
click at [894, 390] on p "To open the session, I will have my students try to label the parts of the anim…" at bounding box center [644, 380] width 707 height 85
click at [908, 392] on p "To open the session, I will have my students try to label the parts of the anim…" at bounding box center [644, 380] width 707 height 85
click at [830, 417] on p "To open the session, I will have my students try to label the parts of the anim…" at bounding box center [644, 380] width 707 height 85
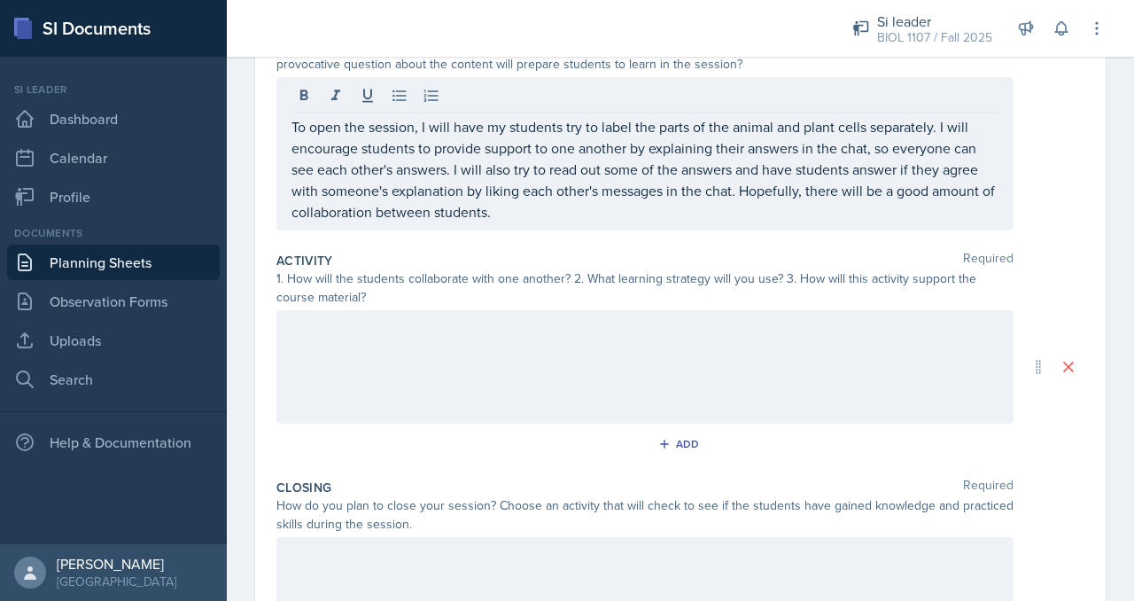
click at [713, 361] on div at bounding box center [644, 366] width 737 height 113
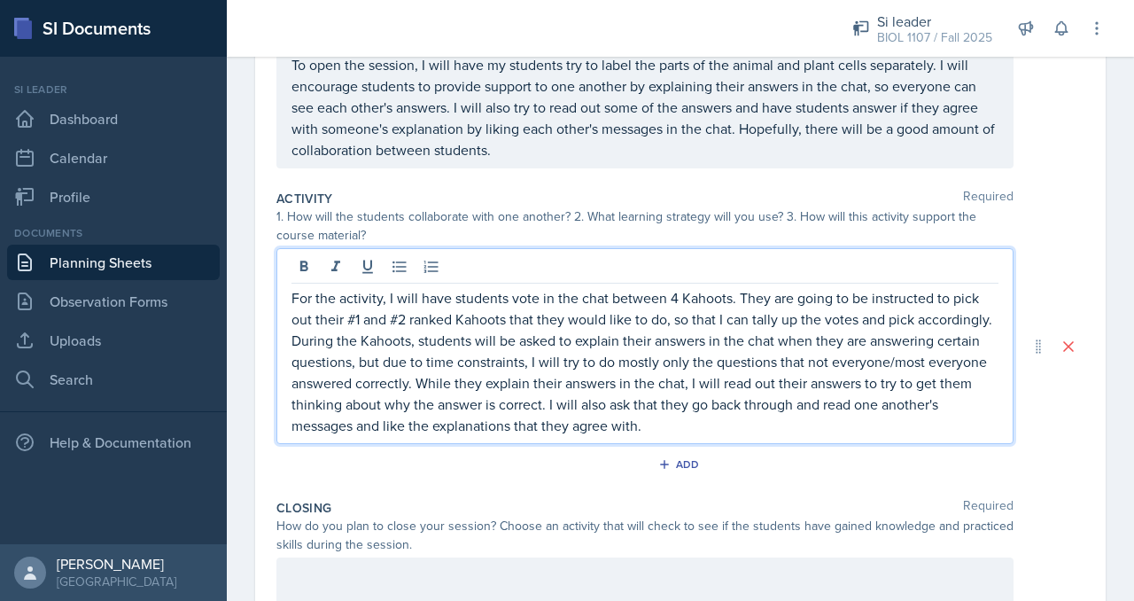
click at [806, 427] on p "For the activity, I will have students vote in the chat between 4 Kahoots. They…" at bounding box center [644, 361] width 707 height 149
click at [861, 435] on div "For the activity, I will have students vote in the chat between 4 Kahoots. They…" at bounding box center [644, 346] width 737 height 196
click at [858, 425] on p "For the activity, I will have students vote in the chat between 4 Kahoots. They…" at bounding box center [644, 361] width 707 height 149
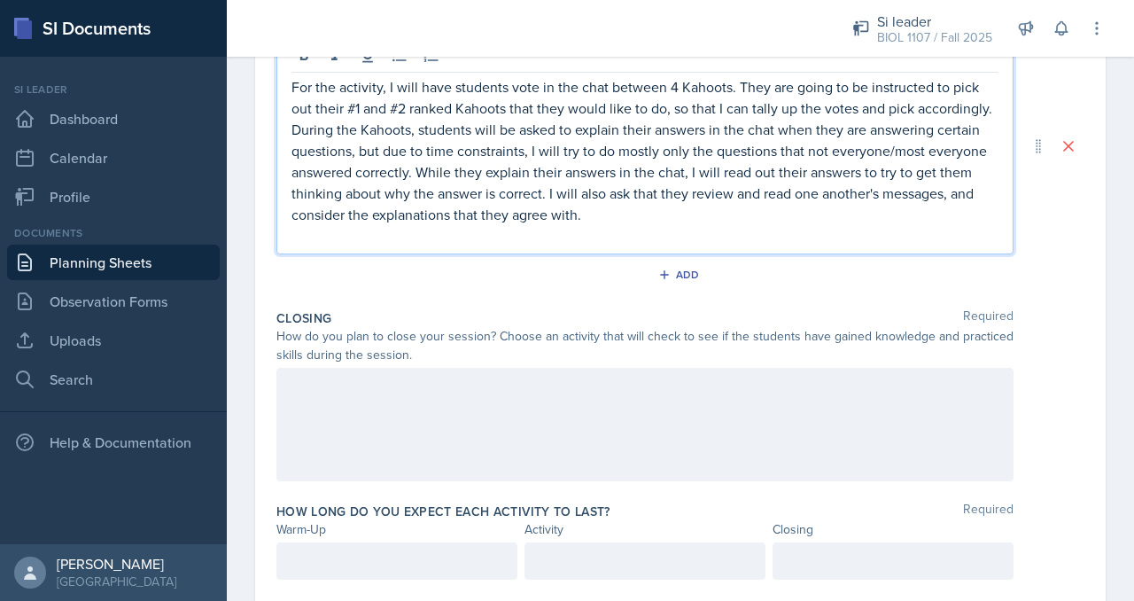
scroll to position [466, 0]
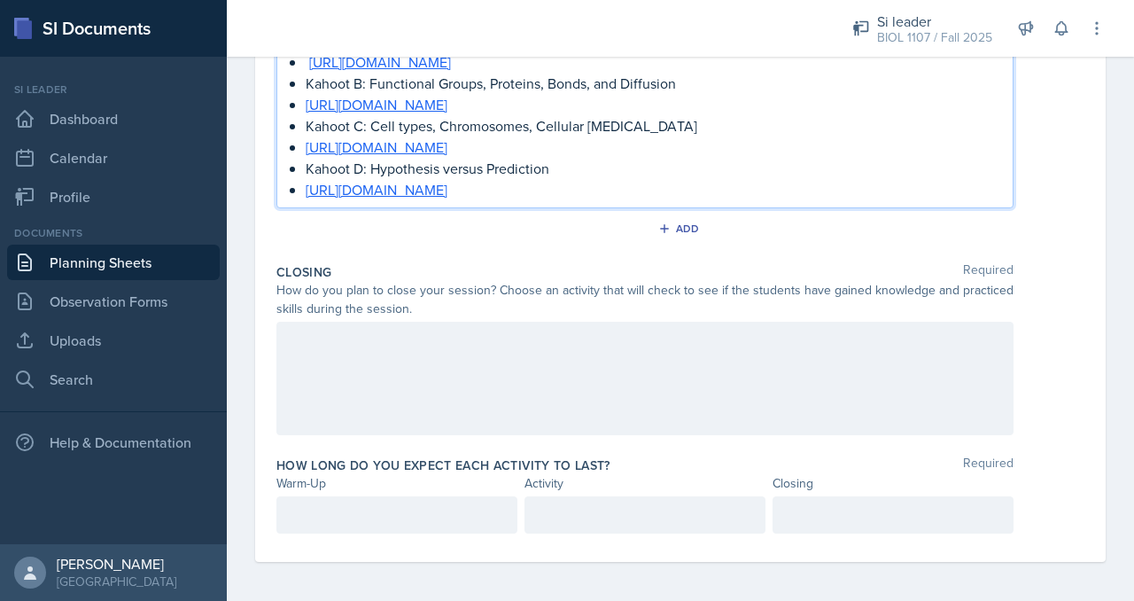
click at [529, 398] on div at bounding box center [644, 378] width 737 height 113
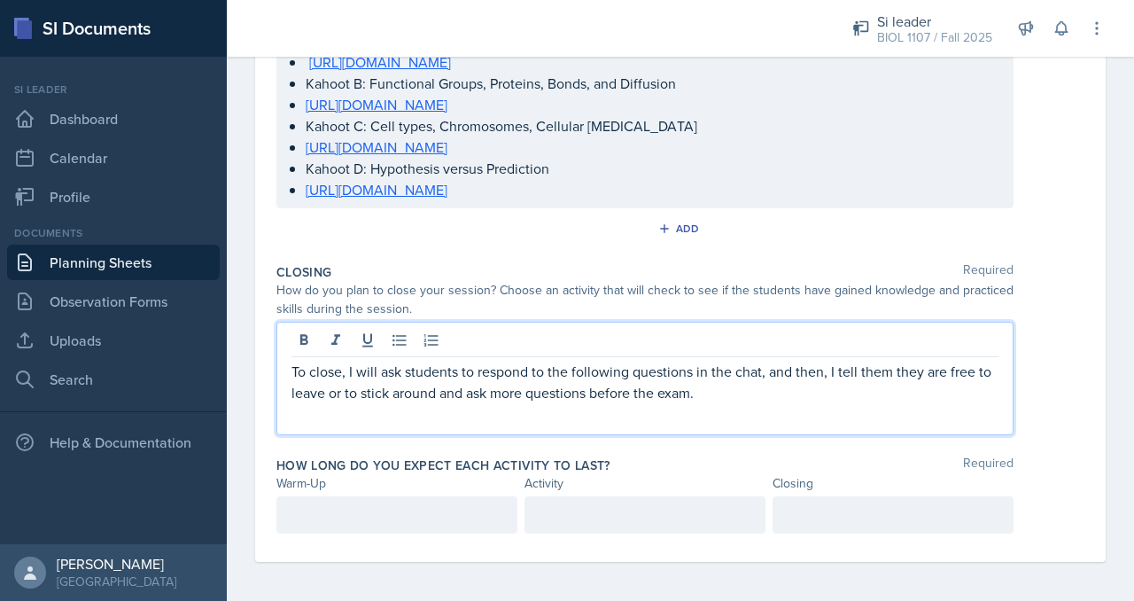
scroll to position [659, 0]
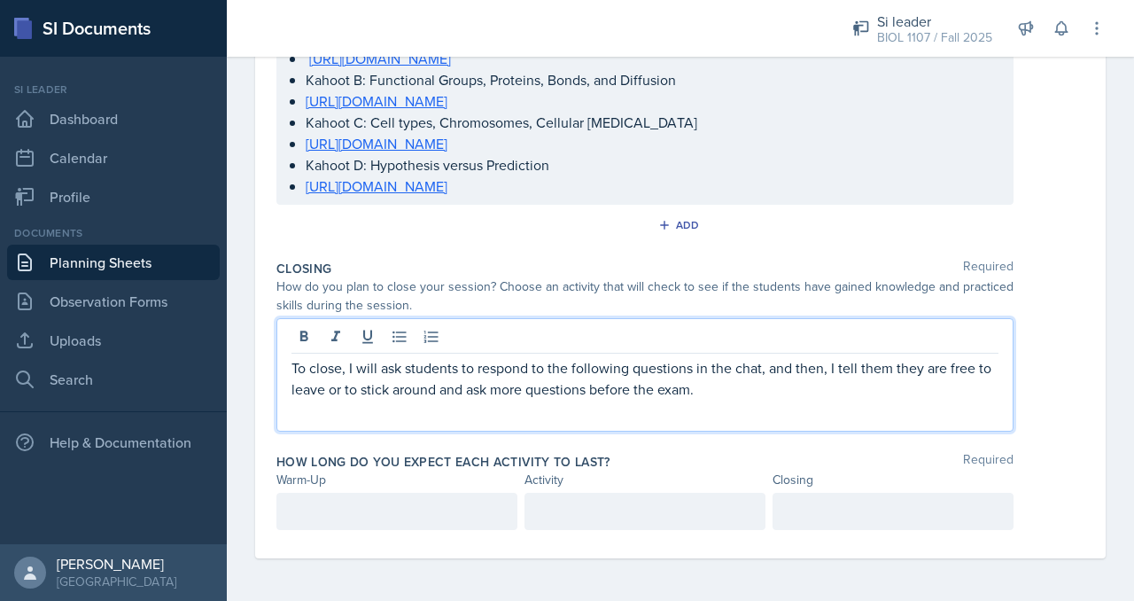
click at [402, 507] on p at bounding box center [396, 511] width 211 height 21
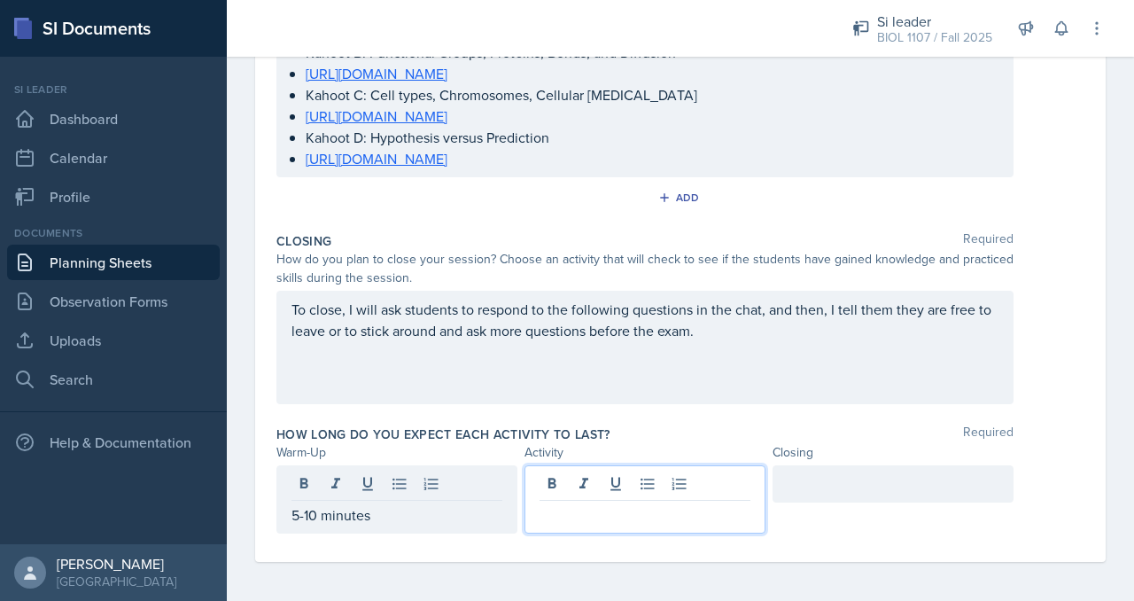
click at [646, 475] on div at bounding box center [644, 499] width 241 height 68
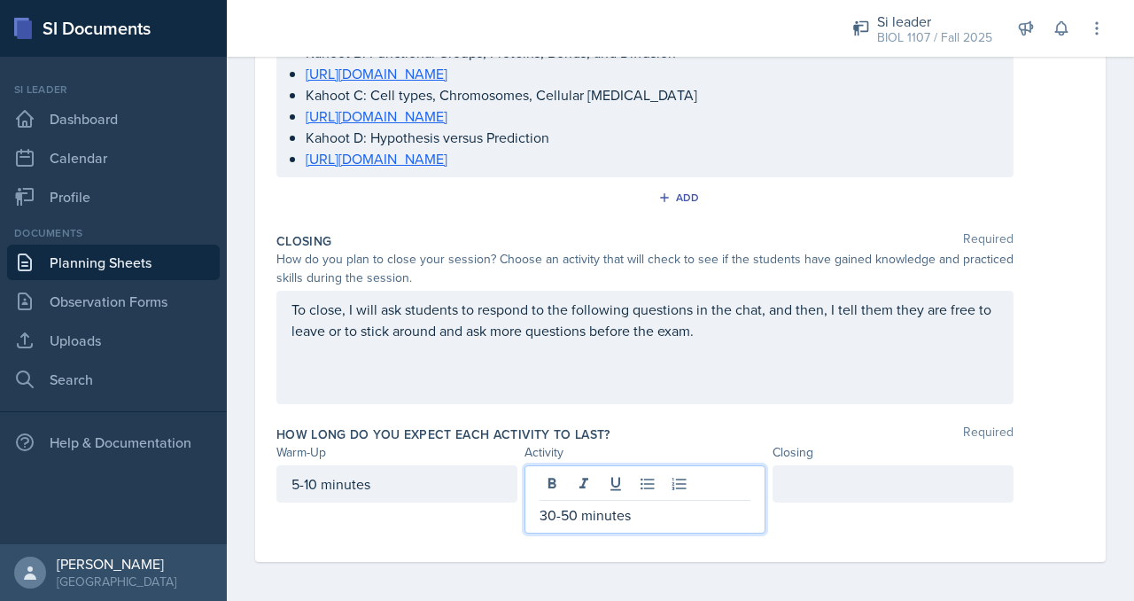
click at [841, 479] on div at bounding box center [893, 483] width 241 height 37
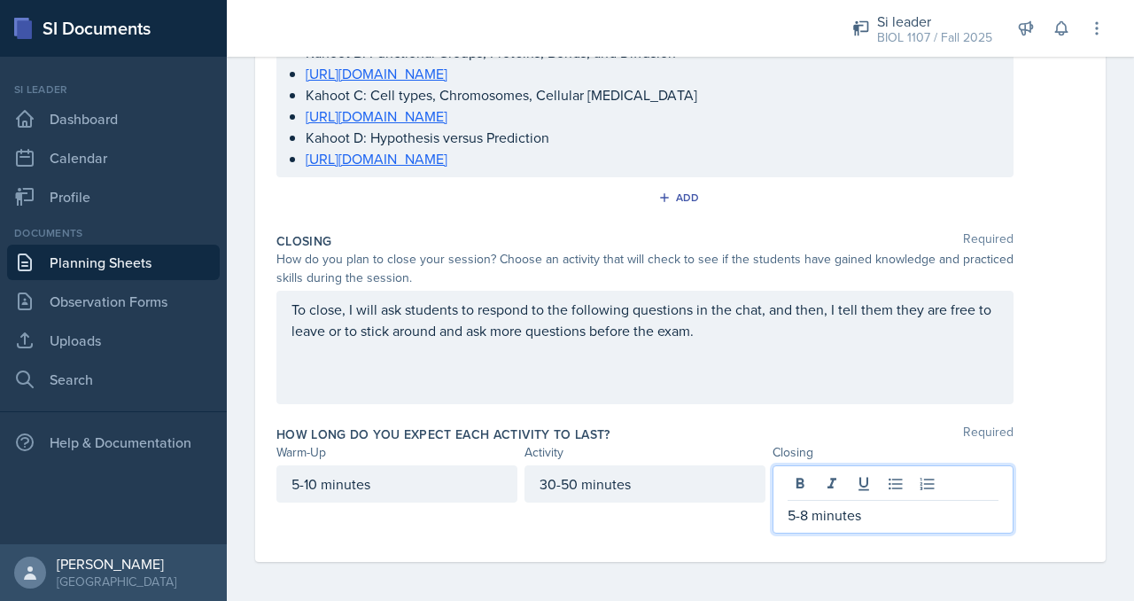
click at [1053, 455] on div "Warm-Up Activity Closing" at bounding box center [680, 452] width 808 height 19
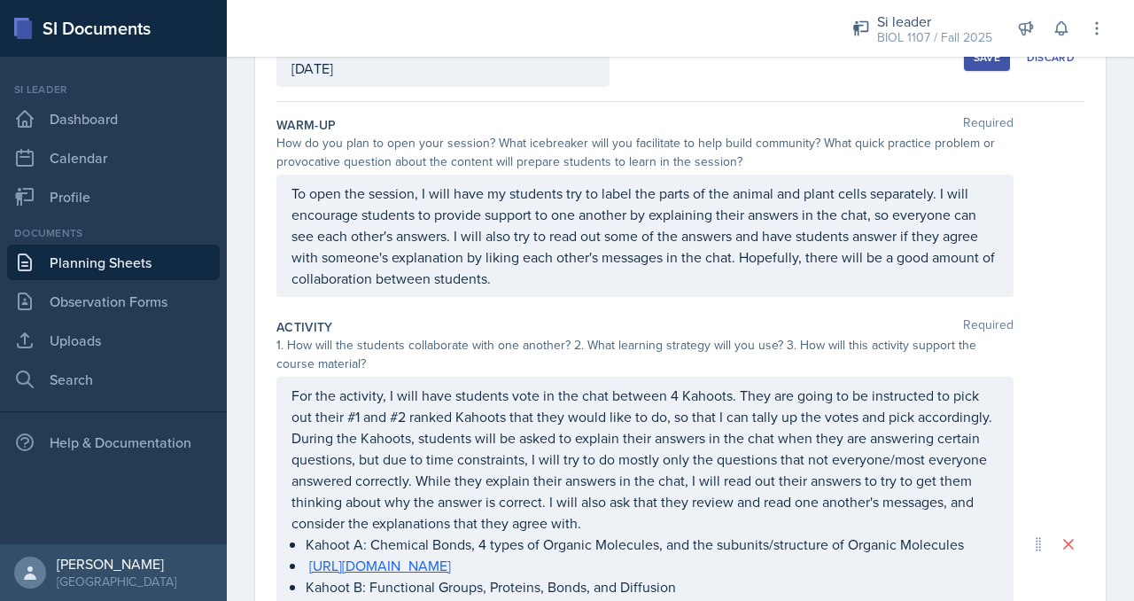
scroll to position [0, 0]
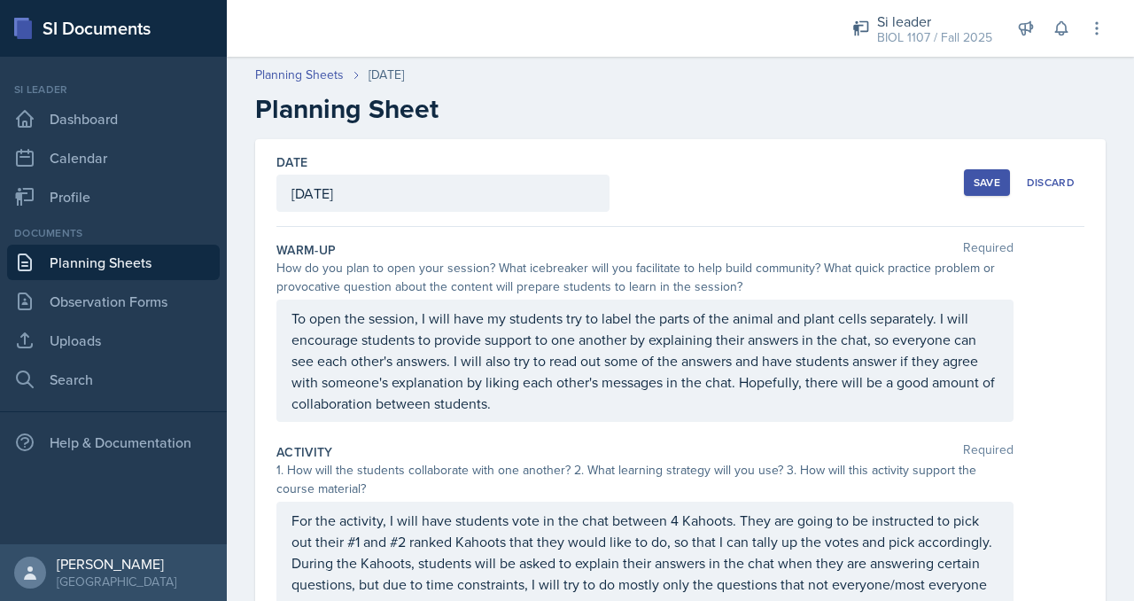
click at [976, 185] on div "Save" at bounding box center [987, 182] width 27 height 14
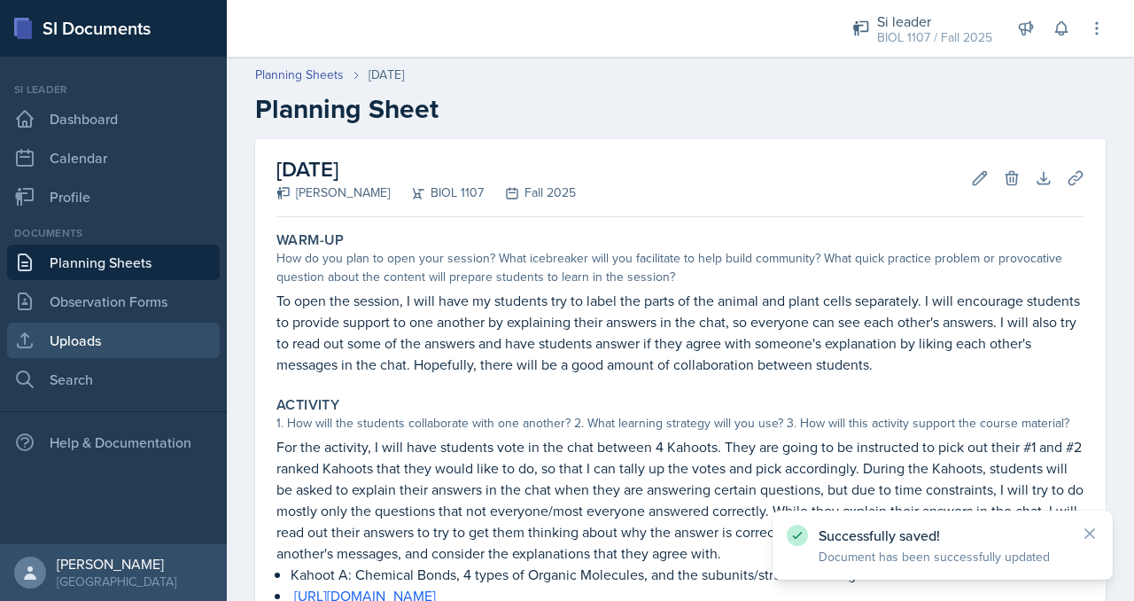
click at [90, 338] on link "Uploads" at bounding box center [113, 339] width 213 height 35
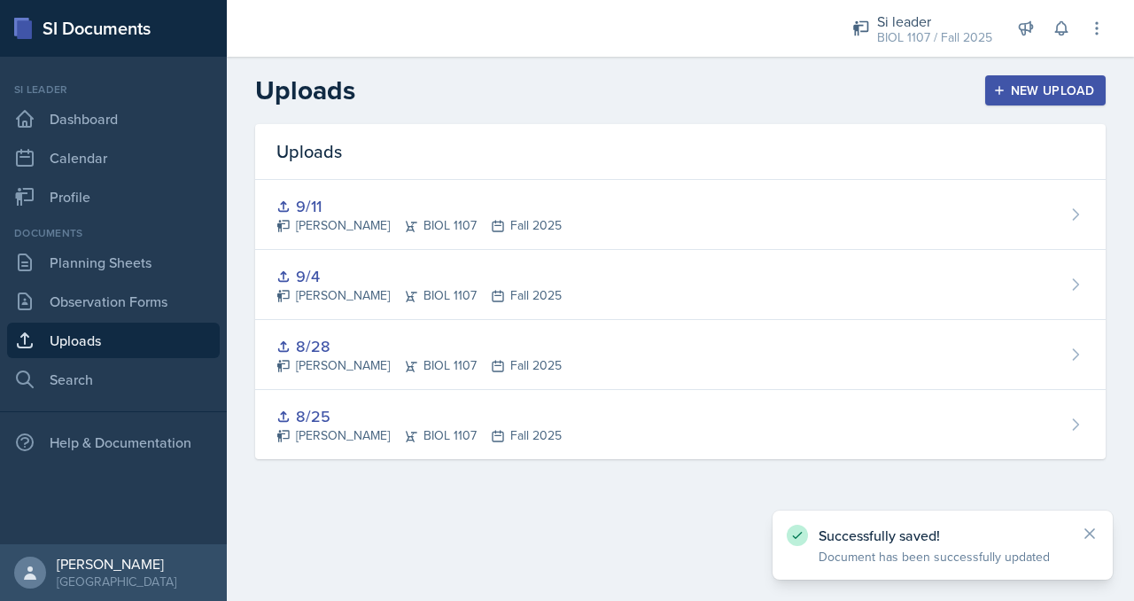
click at [1033, 83] on div "New Upload" at bounding box center [1046, 90] width 98 height 14
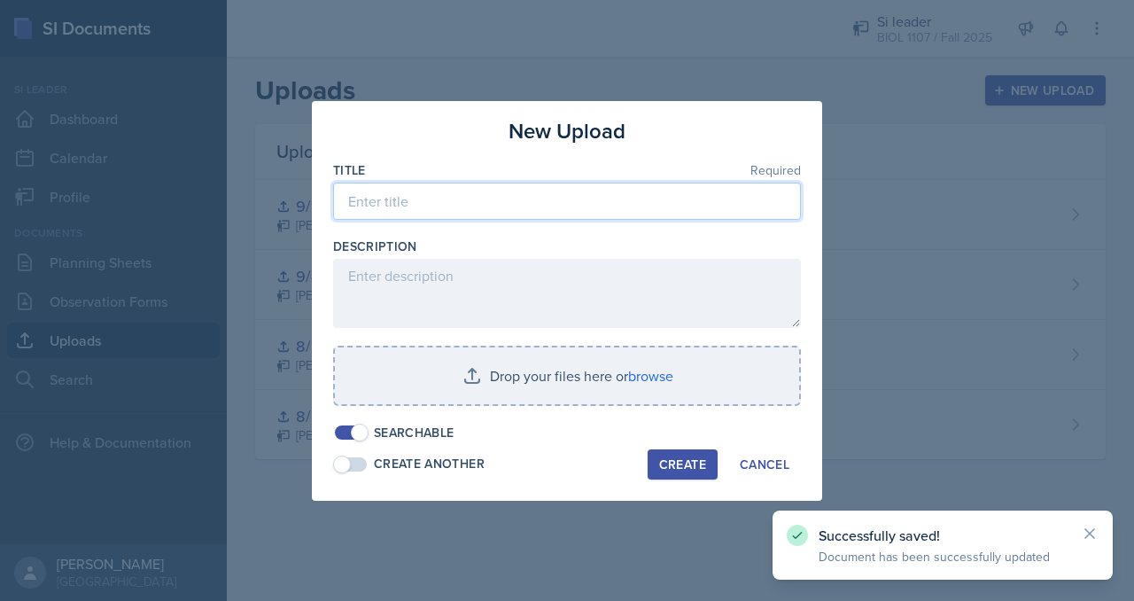
click at [602, 213] on input at bounding box center [567, 201] width 468 height 37
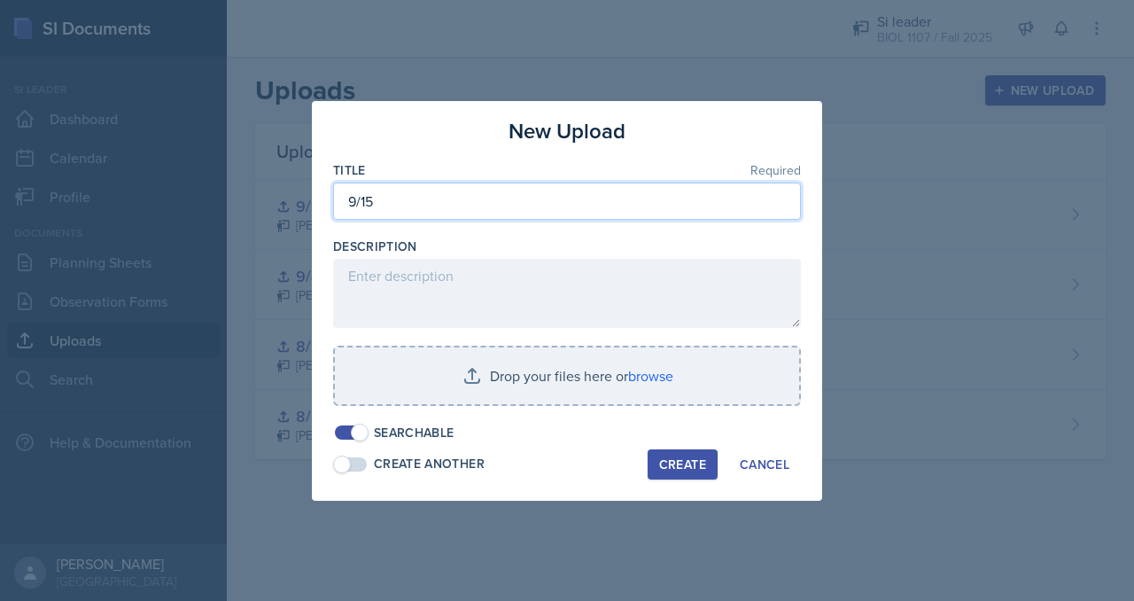
type input "9/15"
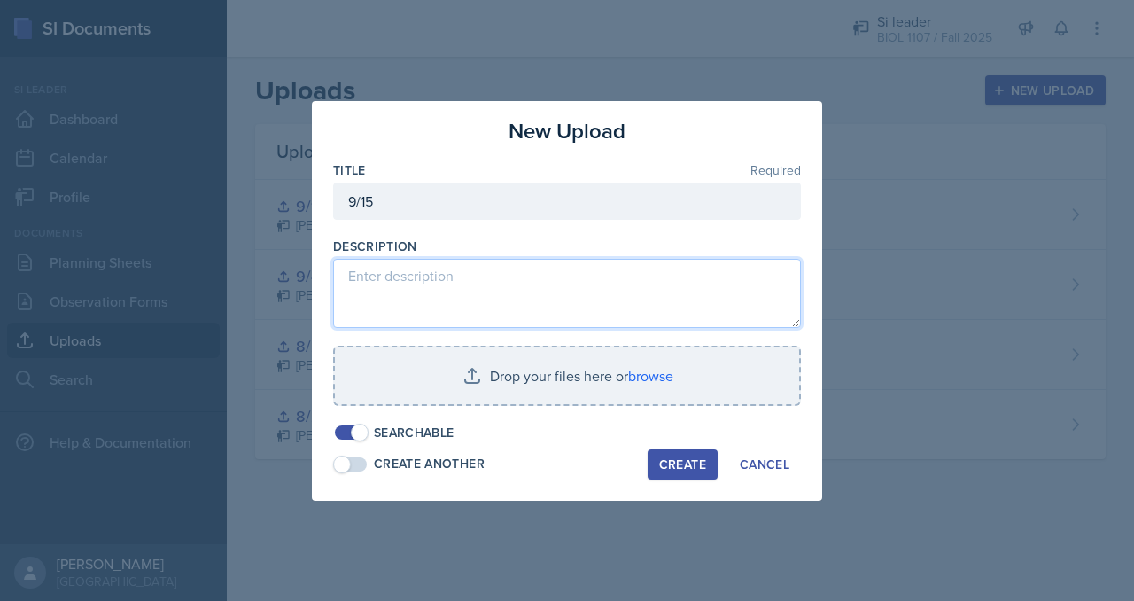
click at [474, 290] on textarea at bounding box center [567, 293] width 468 height 69
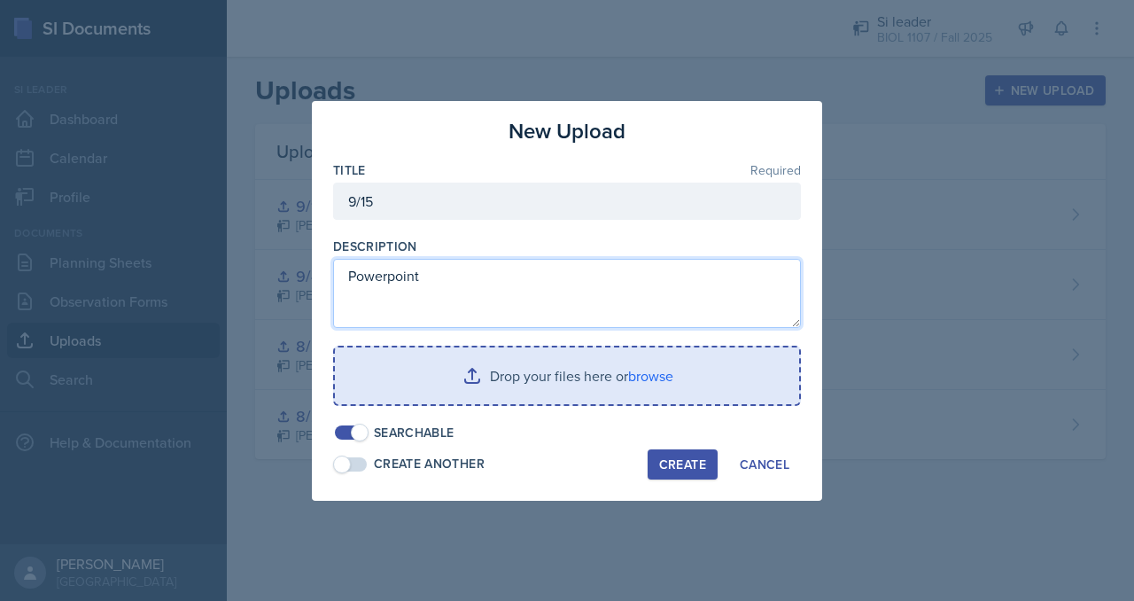
type textarea "Powerpoint"
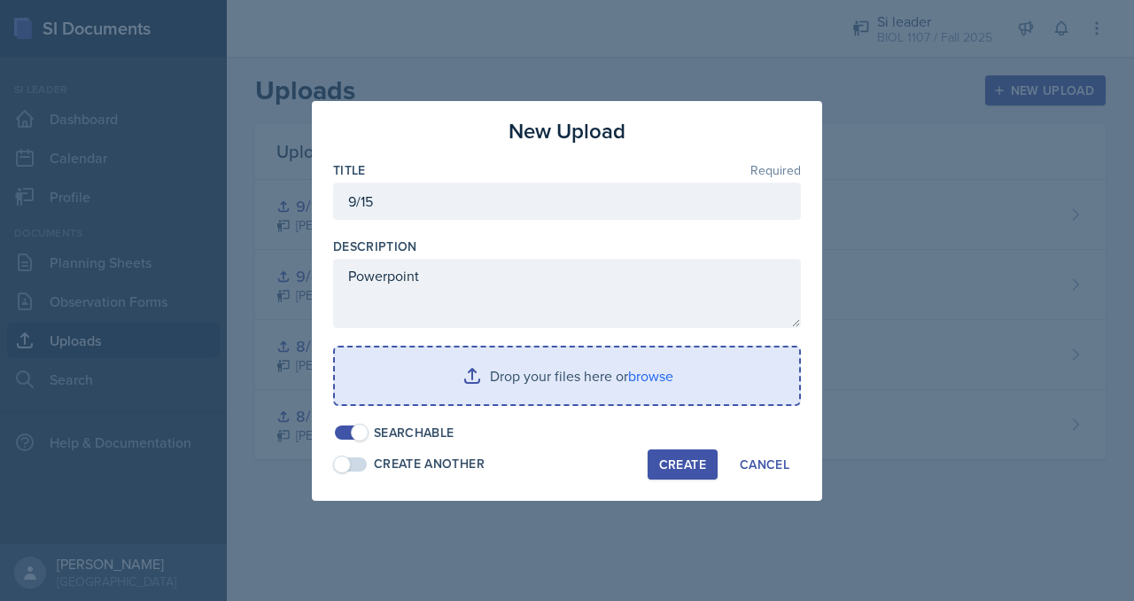
click at [494, 399] on input "file" at bounding box center [567, 375] width 464 height 57
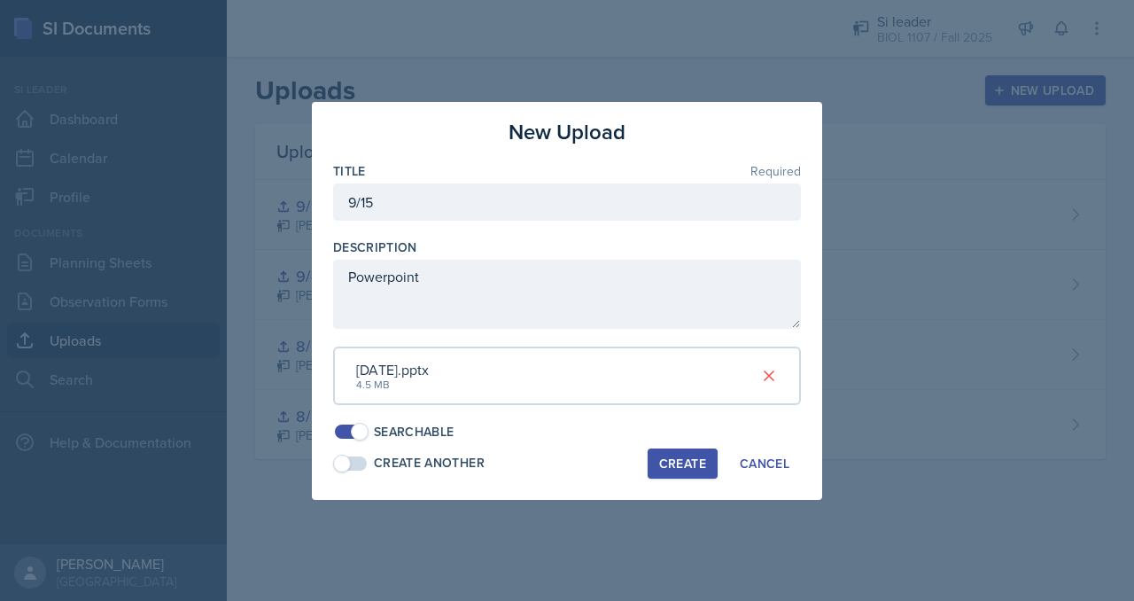
click at [687, 456] on div "Create" at bounding box center [682, 463] width 47 height 14
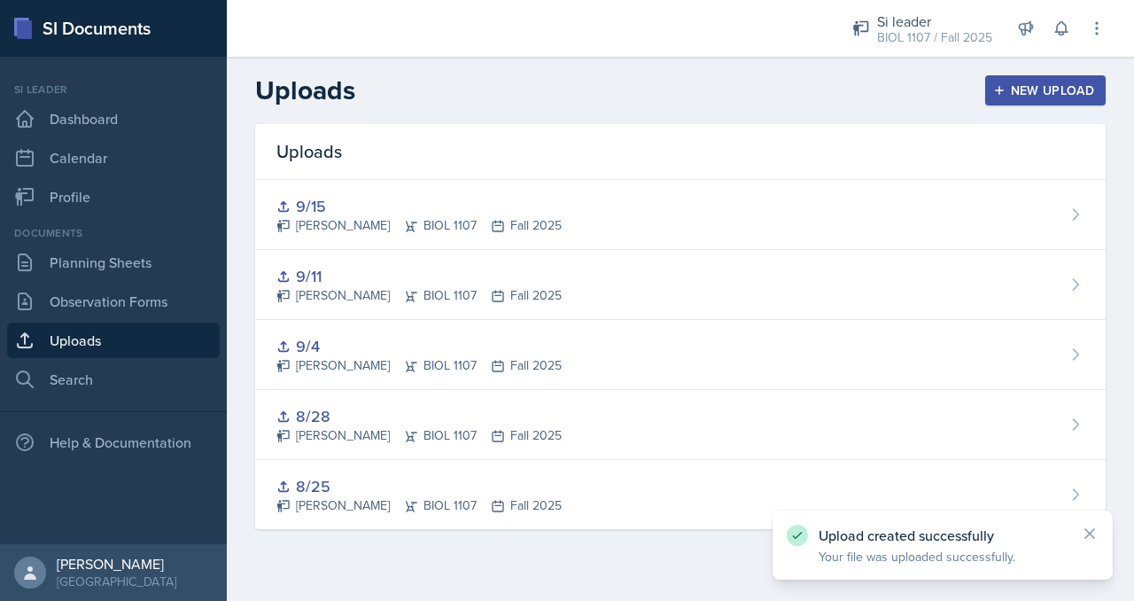
click at [1044, 111] on header "Uploads New Upload" at bounding box center [680, 90] width 907 height 67
click at [200, 267] on link "Planning Sheets" at bounding box center [113, 262] width 213 height 35
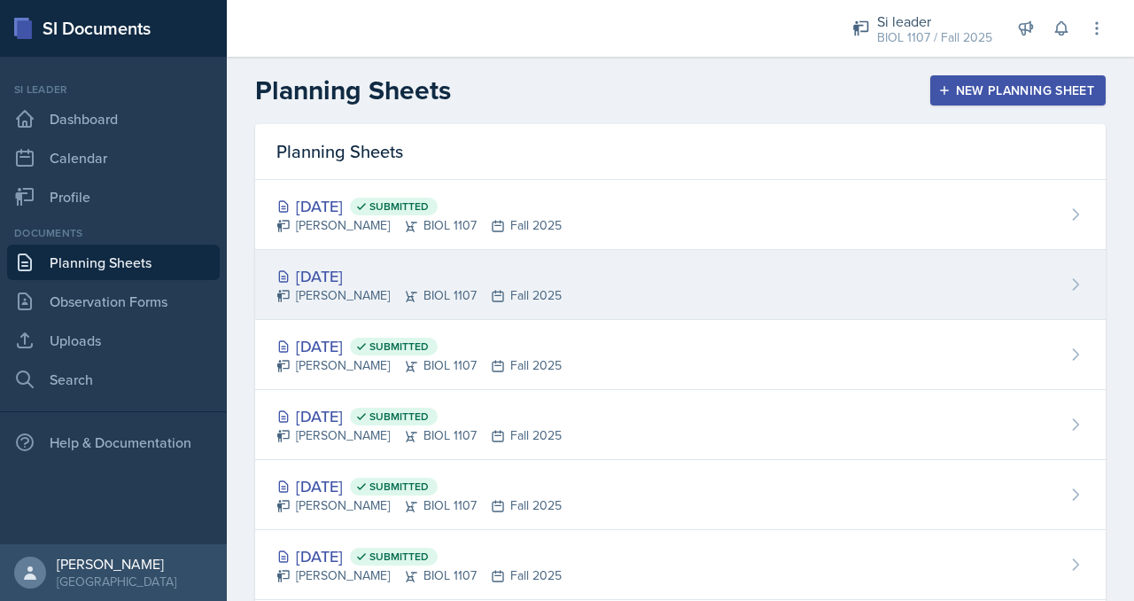
click at [831, 270] on div "[DATE] [PERSON_NAME] BIOL 1107 Fall 2025" at bounding box center [680, 285] width 851 height 70
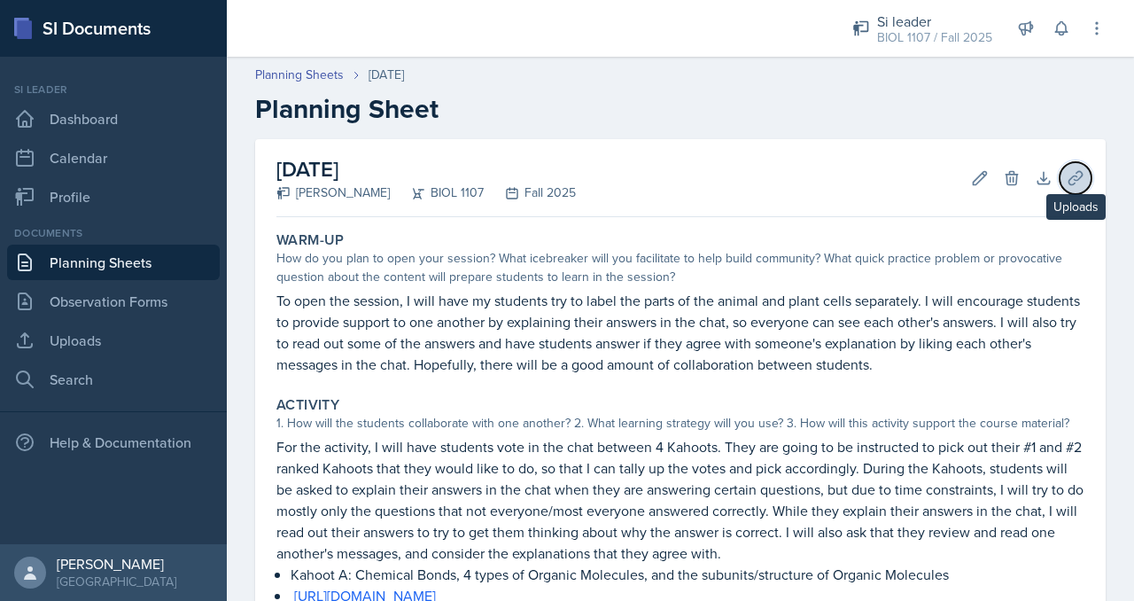
click at [1060, 186] on button "Uploads" at bounding box center [1076, 178] width 32 height 32
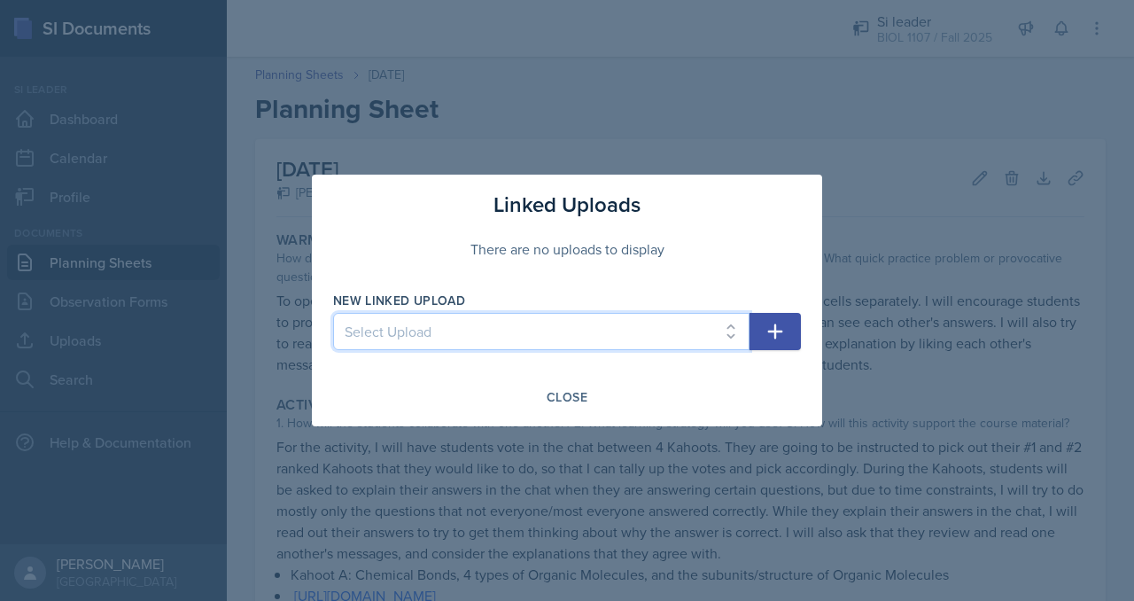
click at [590, 340] on select "Select Upload 8/25 8/28 9/4 9/11 9/15" at bounding box center [541, 331] width 416 height 37
select select "2a8042db-e868-4fb4-b993-448d2e1c2eb5"
click at [333, 313] on select "Select Upload 8/25 8/28 9/4 9/11 9/15" at bounding box center [541, 331] width 416 height 37
click at [763, 332] on button "button" at bounding box center [775, 331] width 51 height 37
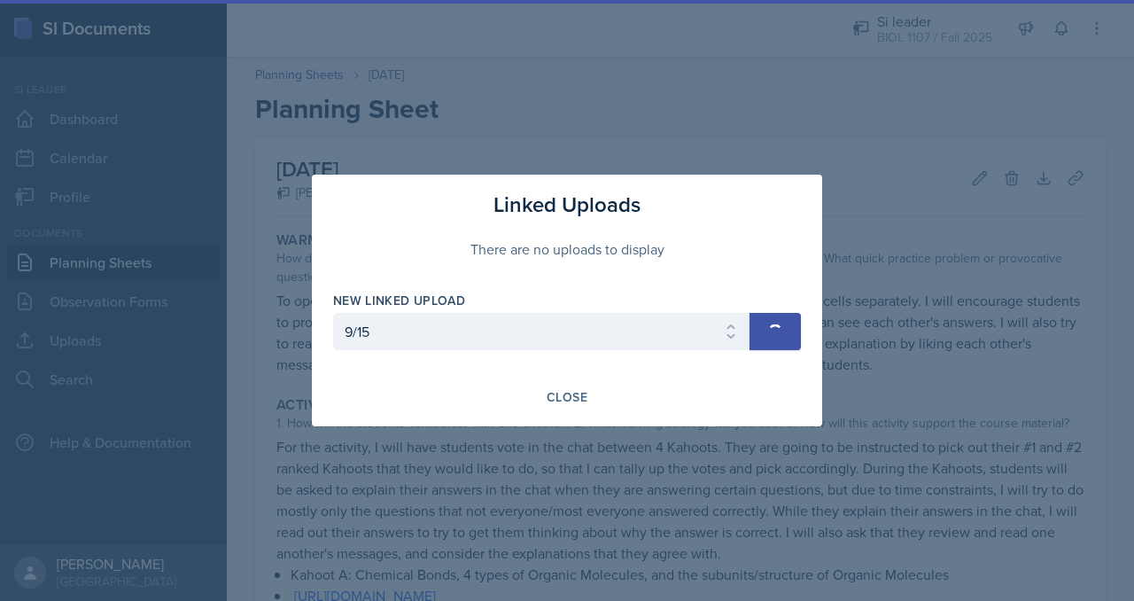
select select
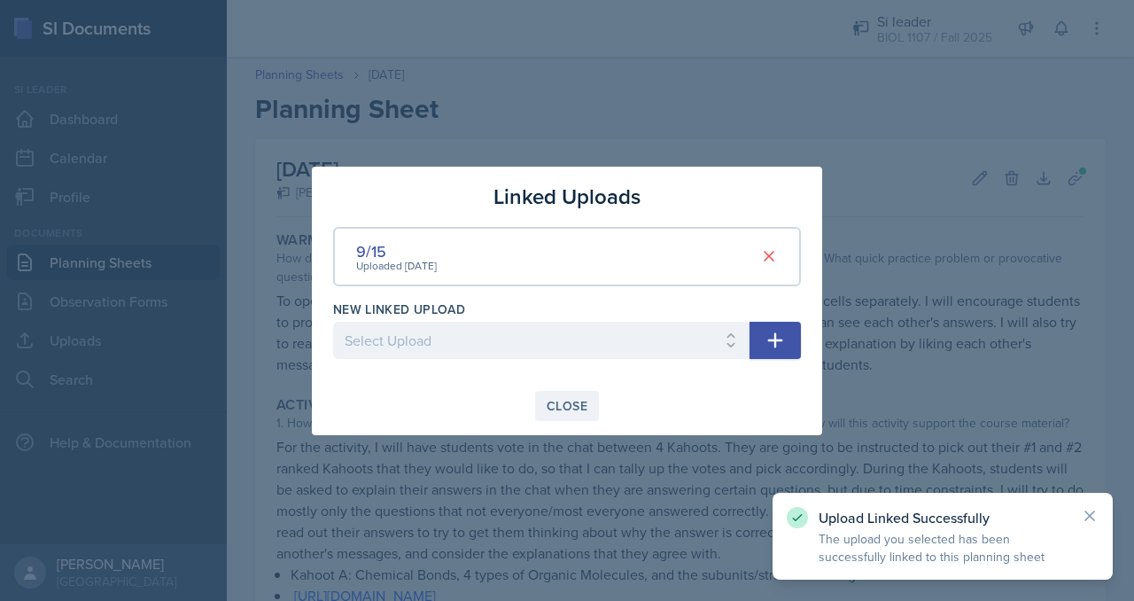
click at [564, 405] on div "Close" at bounding box center [567, 406] width 41 height 14
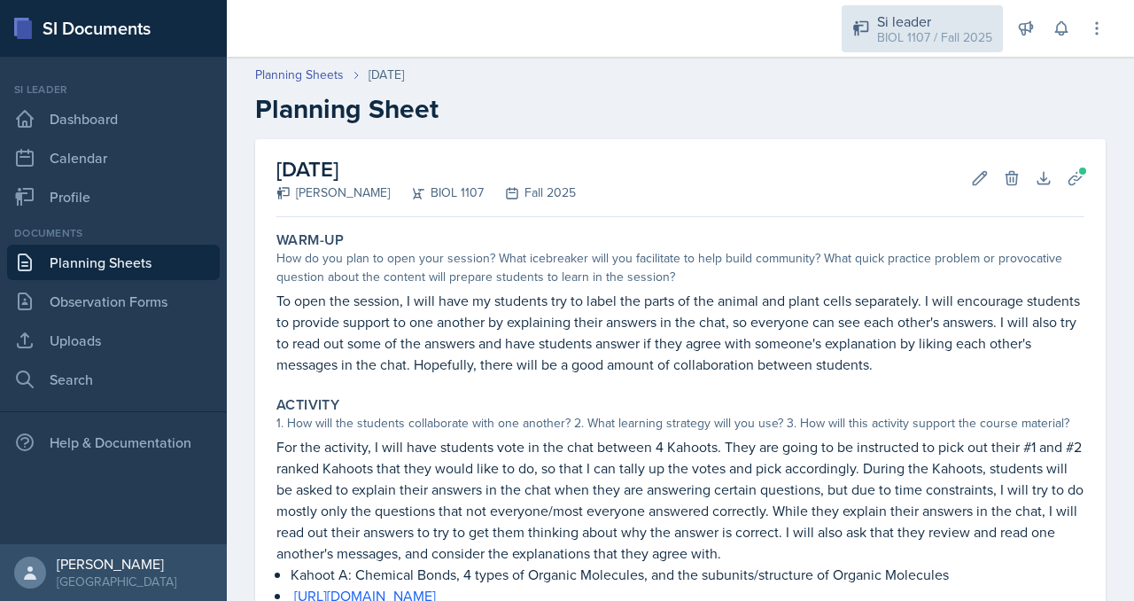
click at [959, 46] on div "BIOL 1107 / Fall 2025" at bounding box center [934, 37] width 115 height 19
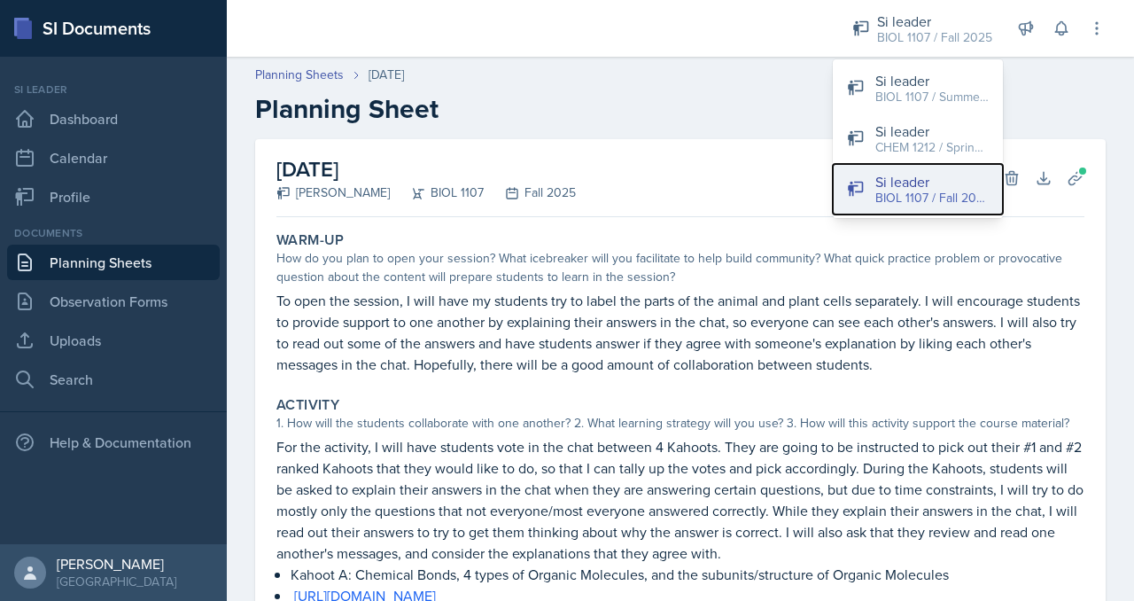
click at [893, 202] on div "BIOL 1107 / Fall 2025" at bounding box center [931, 198] width 113 height 19
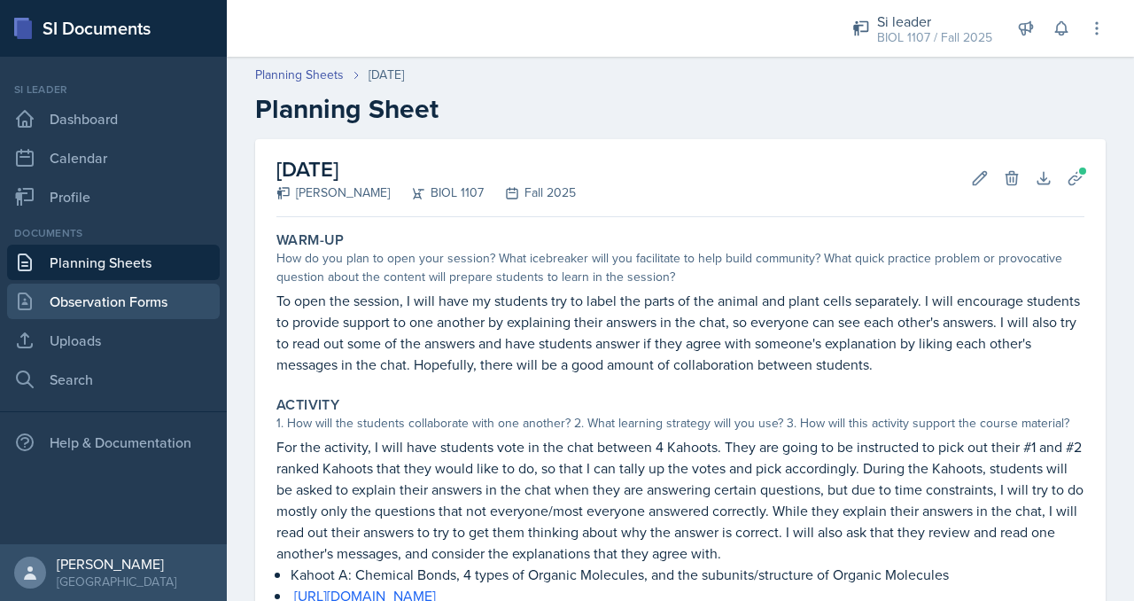
click at [103, 288] on link "Observation Forms" at bounding box center [113, 301] width 213 height 35
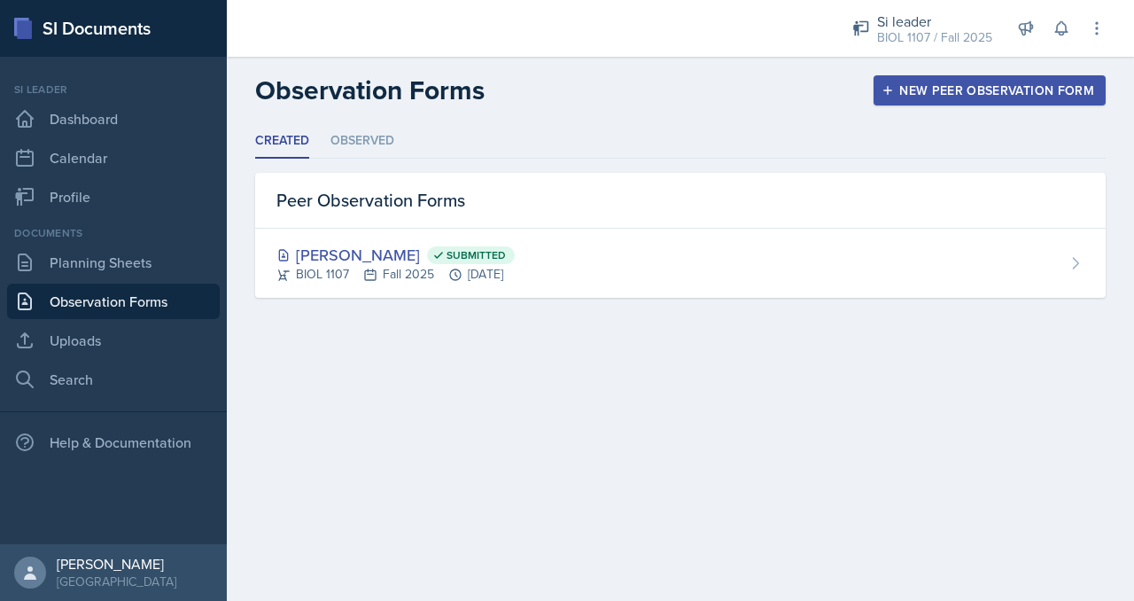
click at [156, 282] on div "Documents Planning Sheets Observation Forms Uploads Search" at bounding box center [113, 311] width 213 height 172
click at [152, 263] on link "Planning Sheets" at bounding box center [113, 262] width 213 height 35
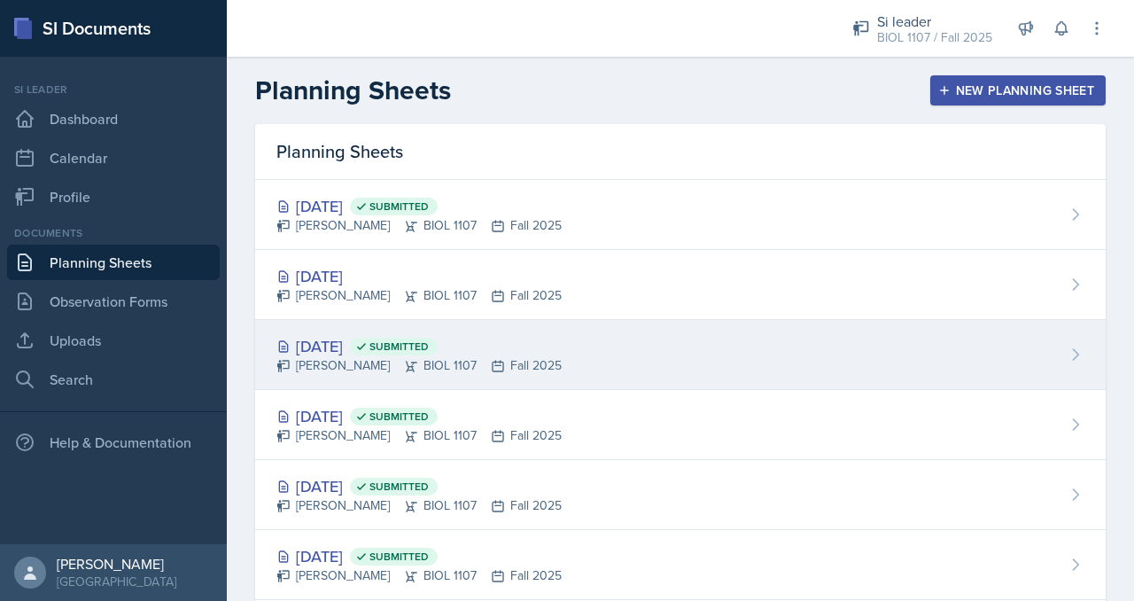
click at [620, 345] on div "[DATE] Submitted [PERSON_NAME] BIOL 1107 Fall 2025" at bounding box center [680, 355] width 851 height 70
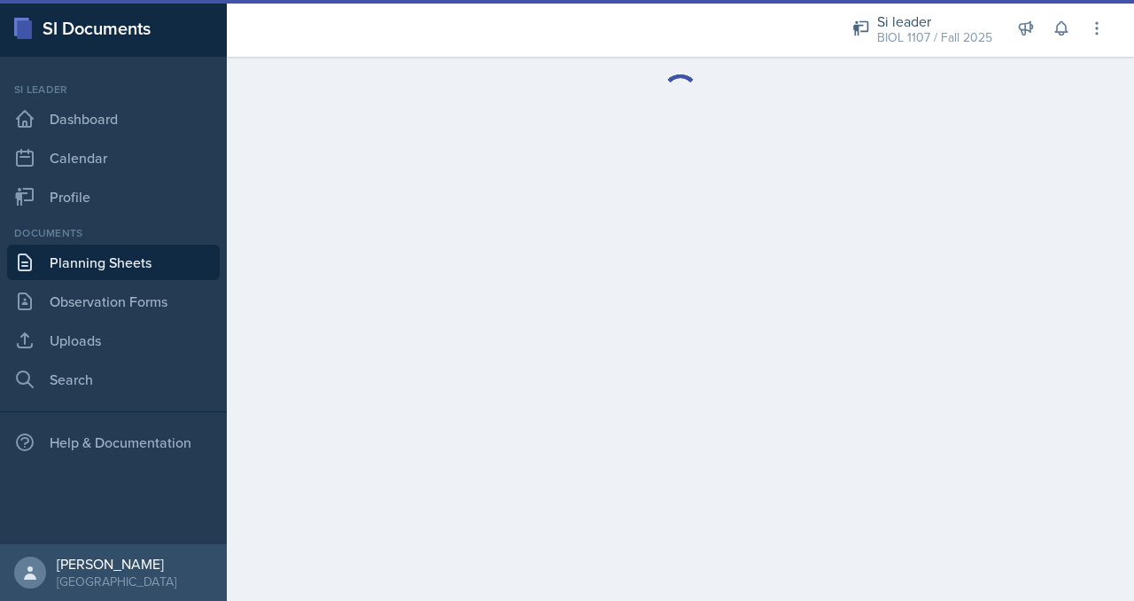
click at [105, 262] on link "Planning Sheets" at bounding box center [113, 262] width 213 height 35
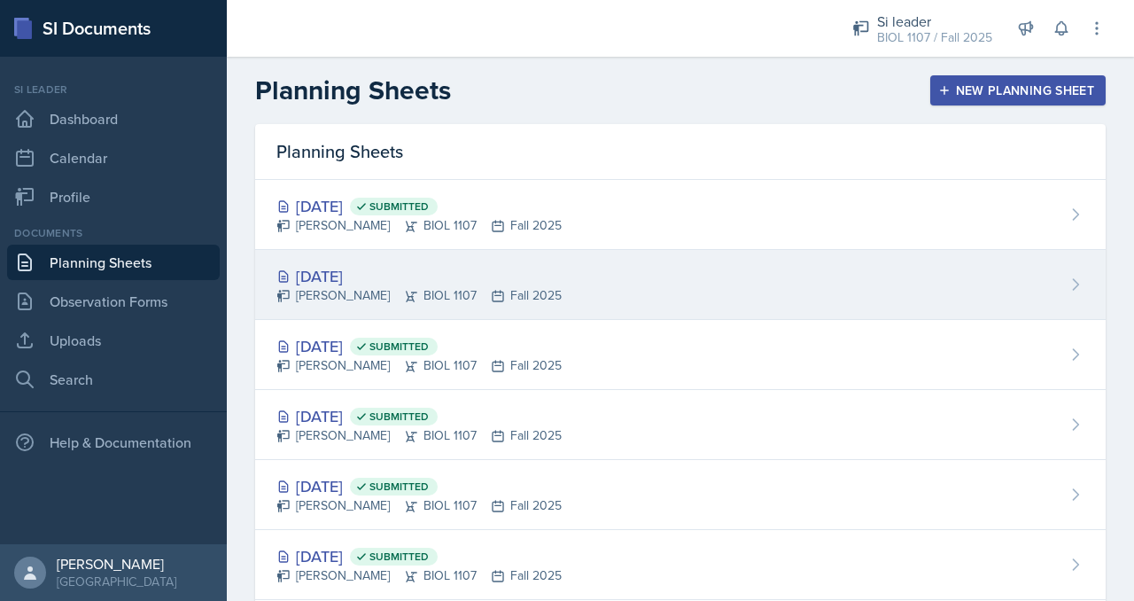
click at [393, 281] on div "[DATE]" at bounding box center [418, 276] width 285 height 24
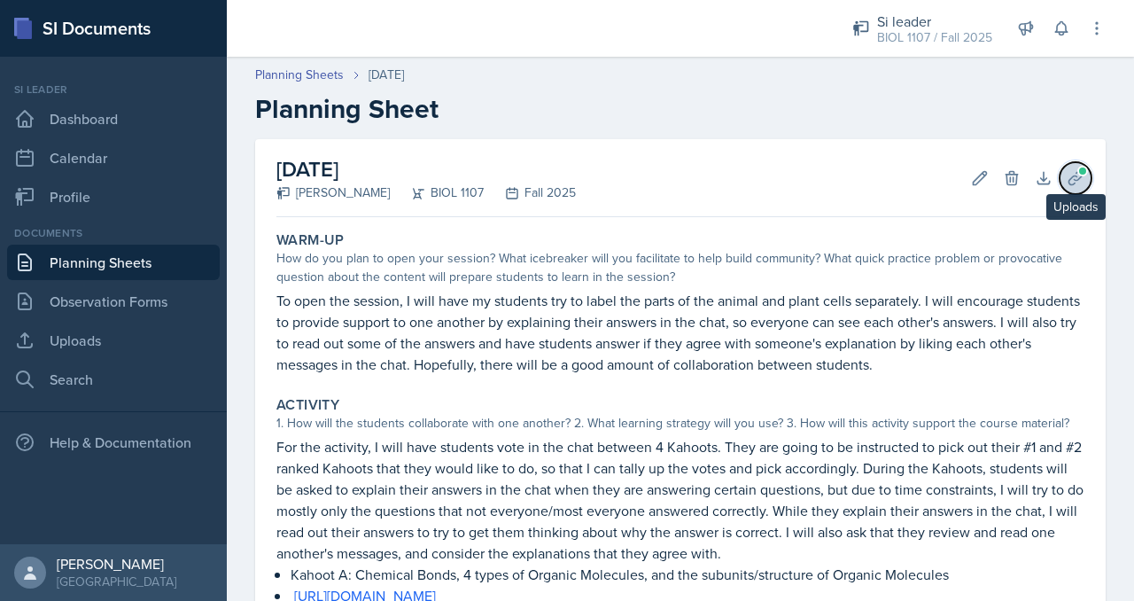
click at [1077, 173] on span at bounding box center [1082, 171] width 11 height 11
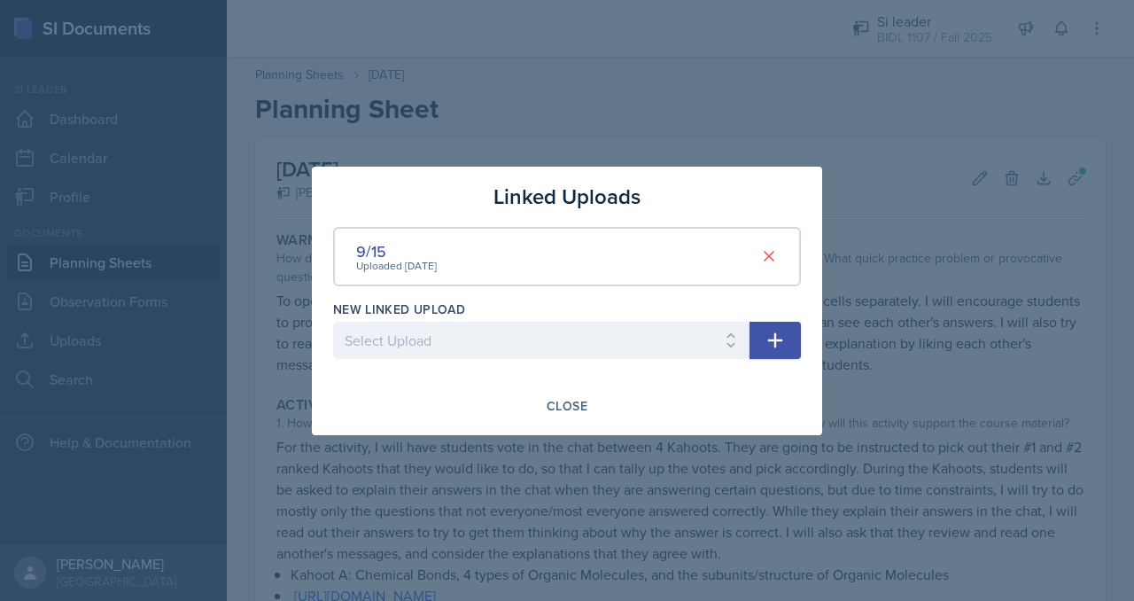
click at [828, 429] on div at bounding box center [567, 300] width 1134 height 601
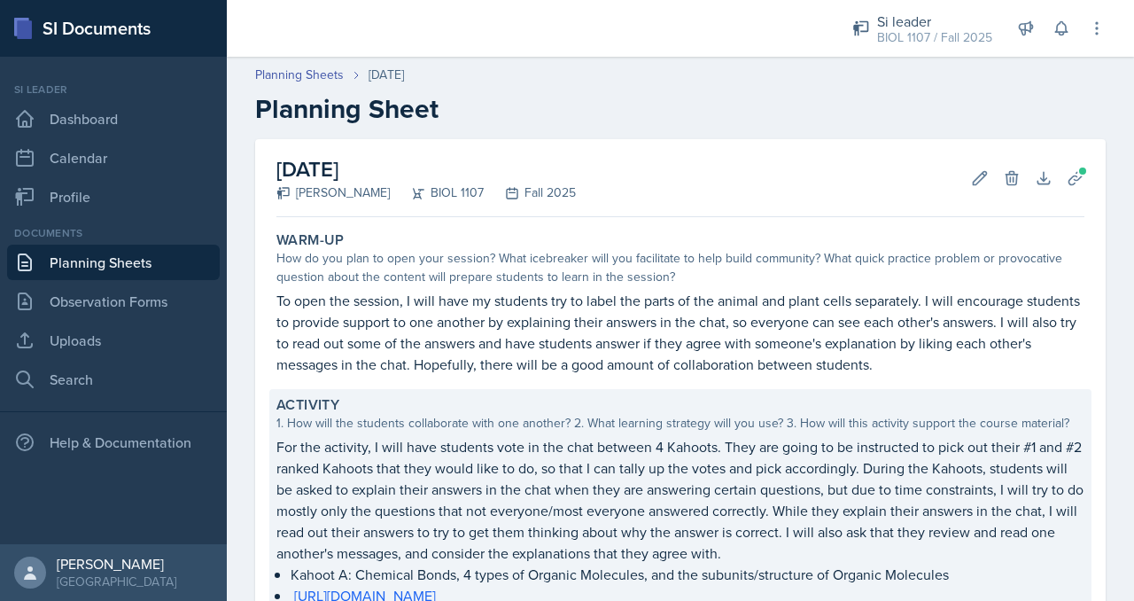
scroll to position [459, 0]
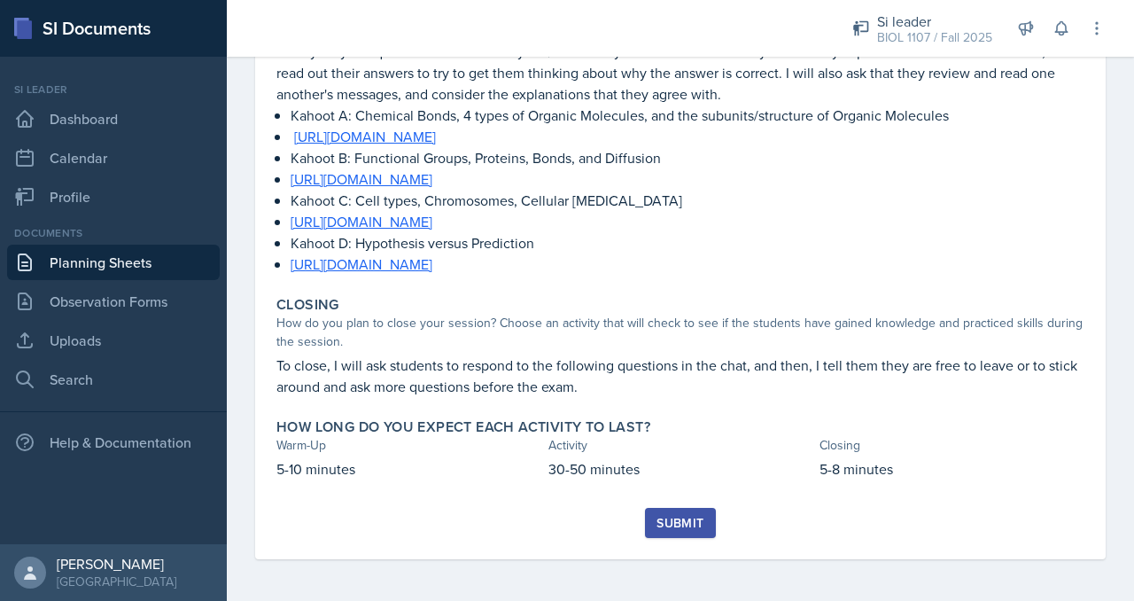
click at [673, 527] on div "Submit" at bounding box center [680, 523] width 47 height 14
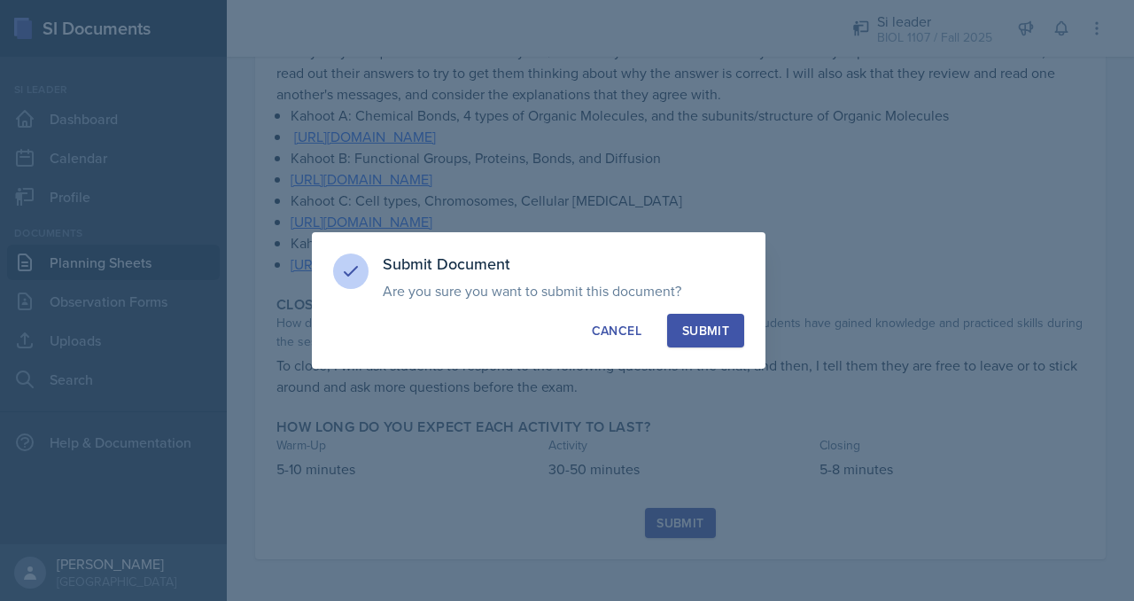
click at [699, 335] on div "Submit" at bounding box center [705, 331] width 47 height 18
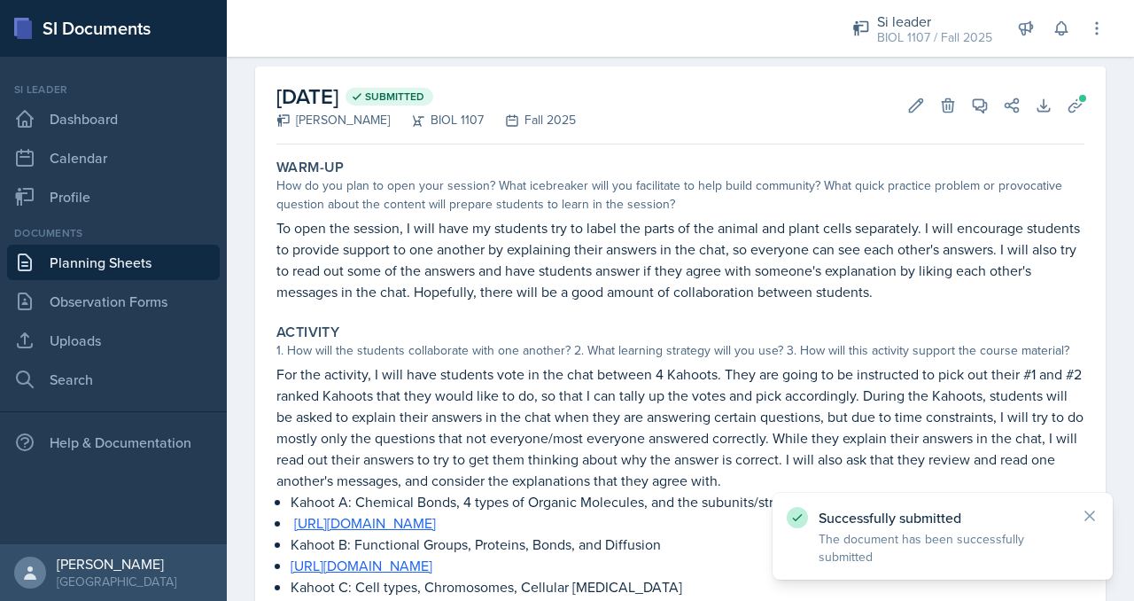
scroll to position [0, 0]
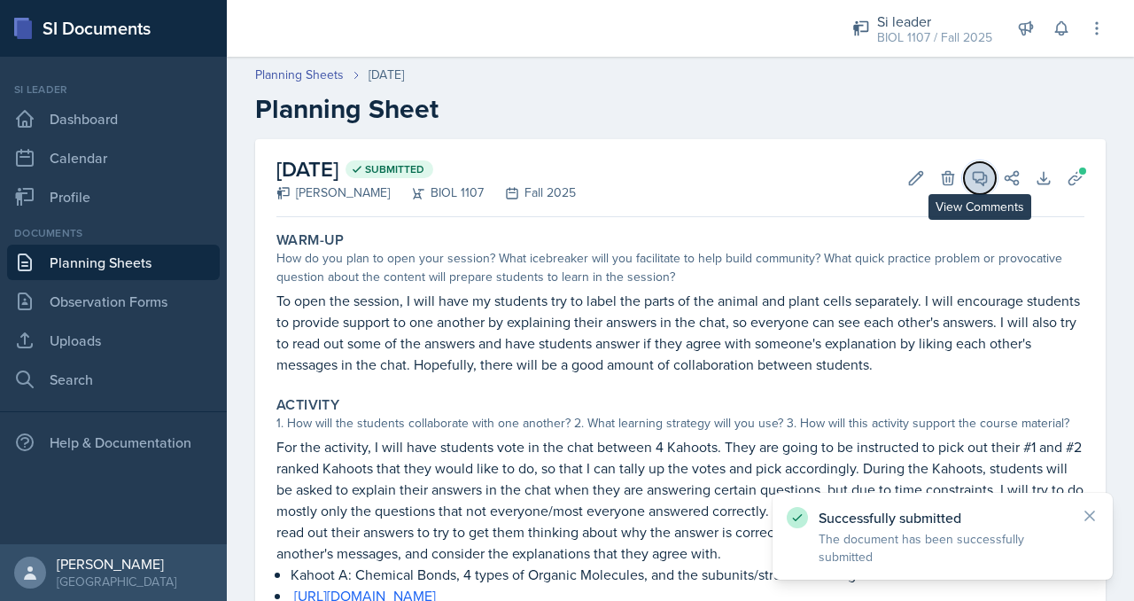
click at [964, 174] on button "View Comments" at bounding box center [980, 178] width 32 height 32
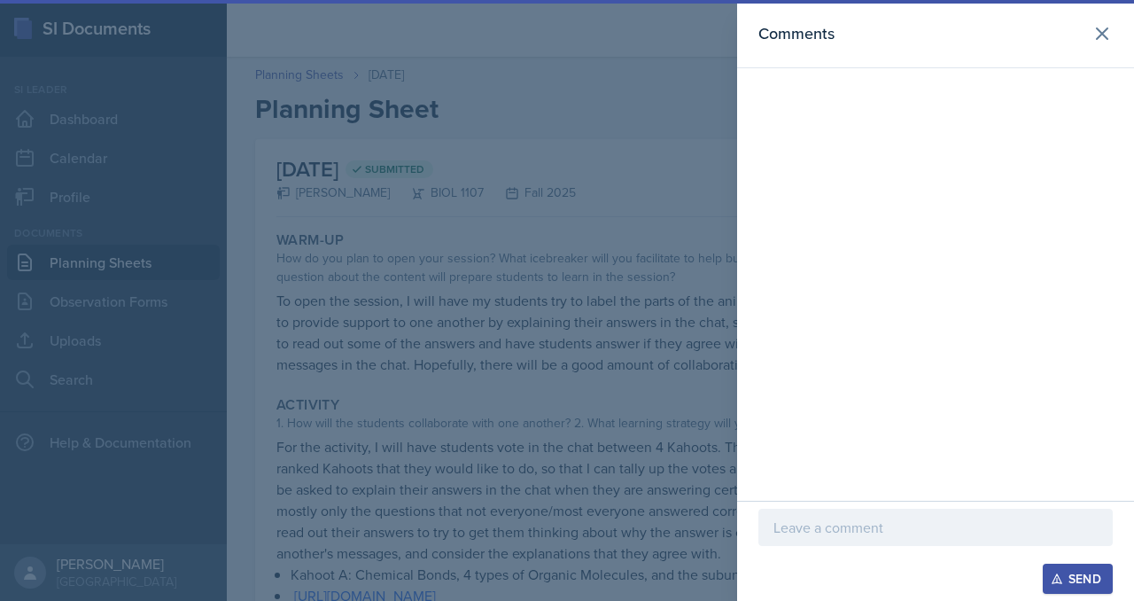
click at [408, 237] on div at bounding box center [567, 300] width 1134 height 601
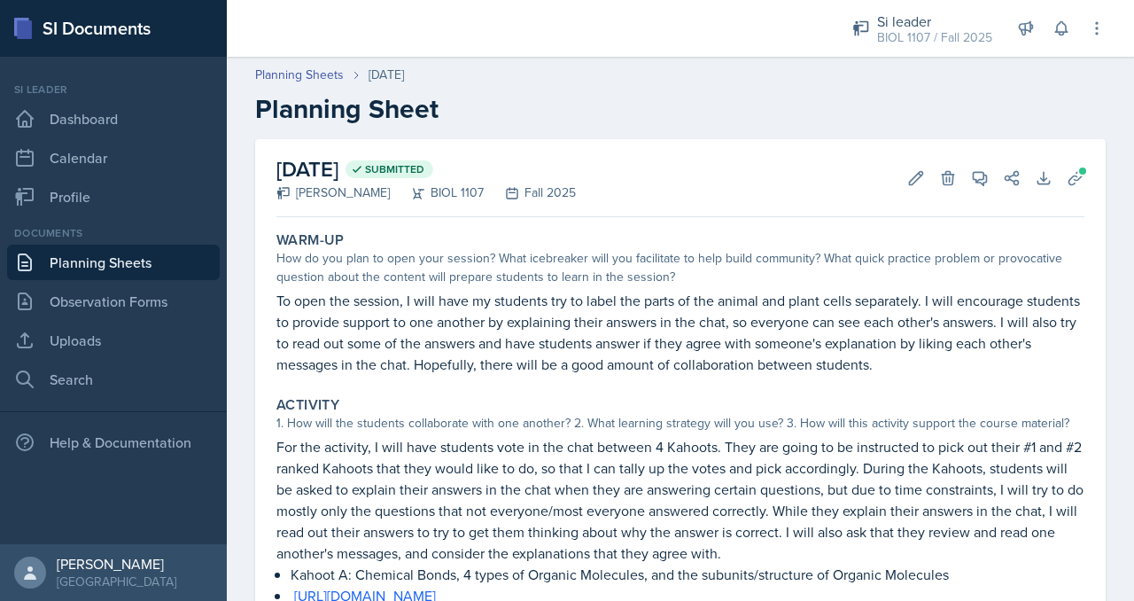
click at [59, 260] on link "Planning Sheets" at bounding box center [113, 262] width 213 height 35
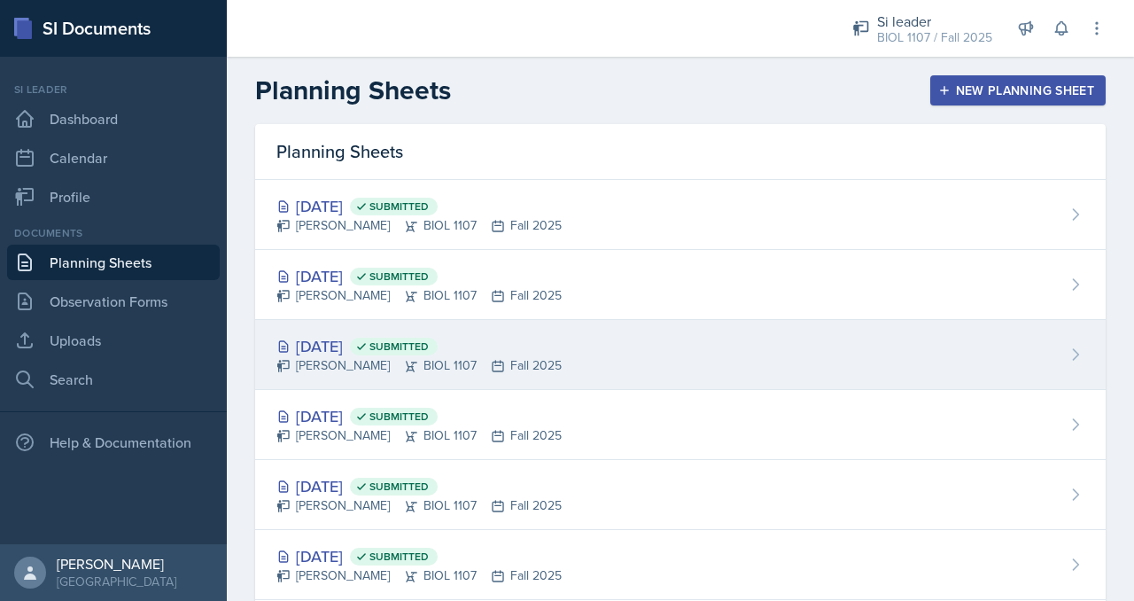
click at [781, 352] on div "[DATE] Submitted [PERSON_NAME] BIOL 1107 Fall 2025" at bounding box center [680, 355] width 851 height 70
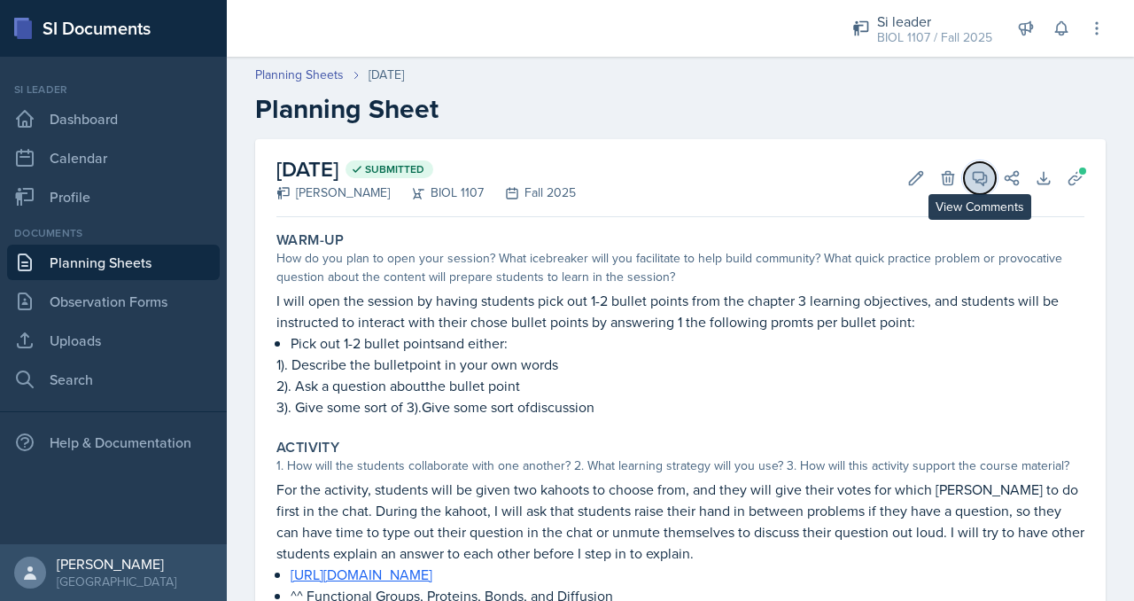
click at [971, 183] on icon at bounding box center [980, 178] width 18 height 18
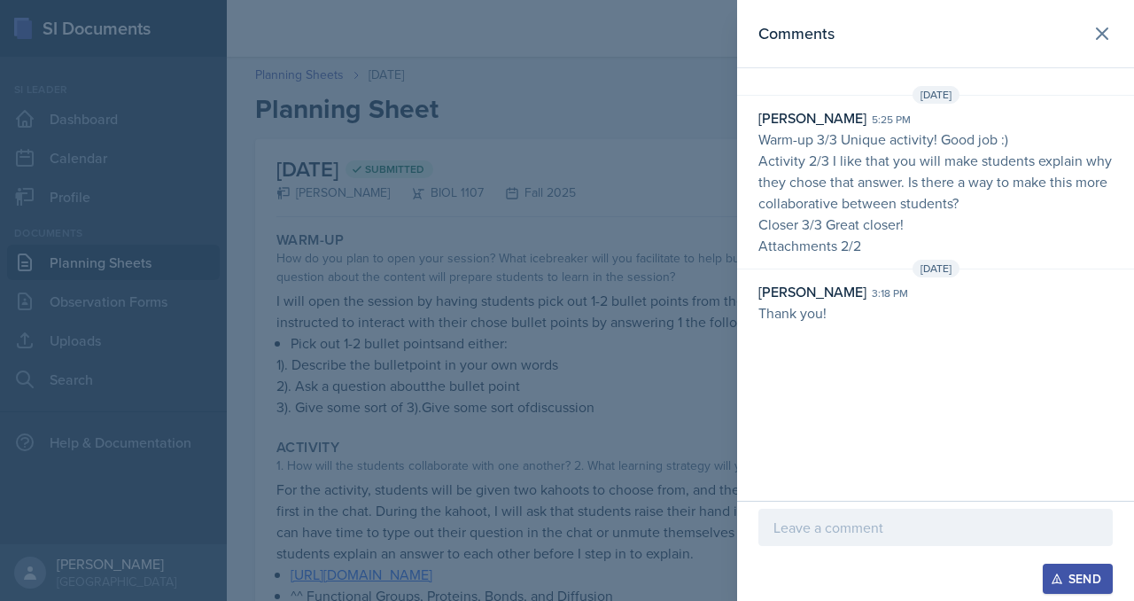
click at [470, 447] on div at bounding box center [567, 300] width 1134 height 601
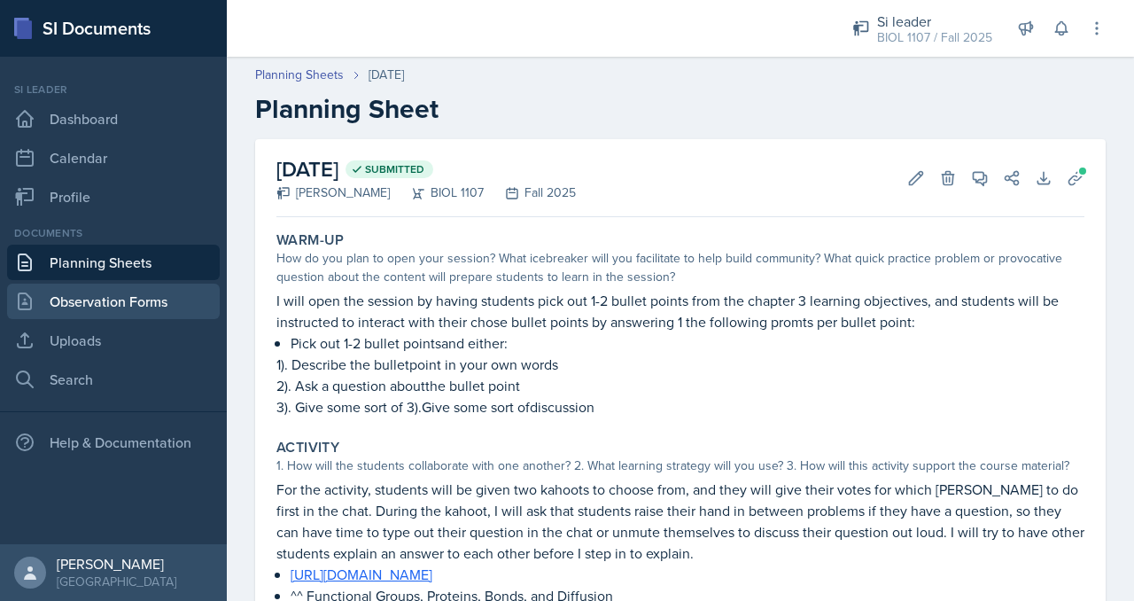
click at [102, 308] on link "Observation Forms" at bounding box center [113, 301] width 213 height 35
